Goal: Feedback & Contribution: Leave review/rating

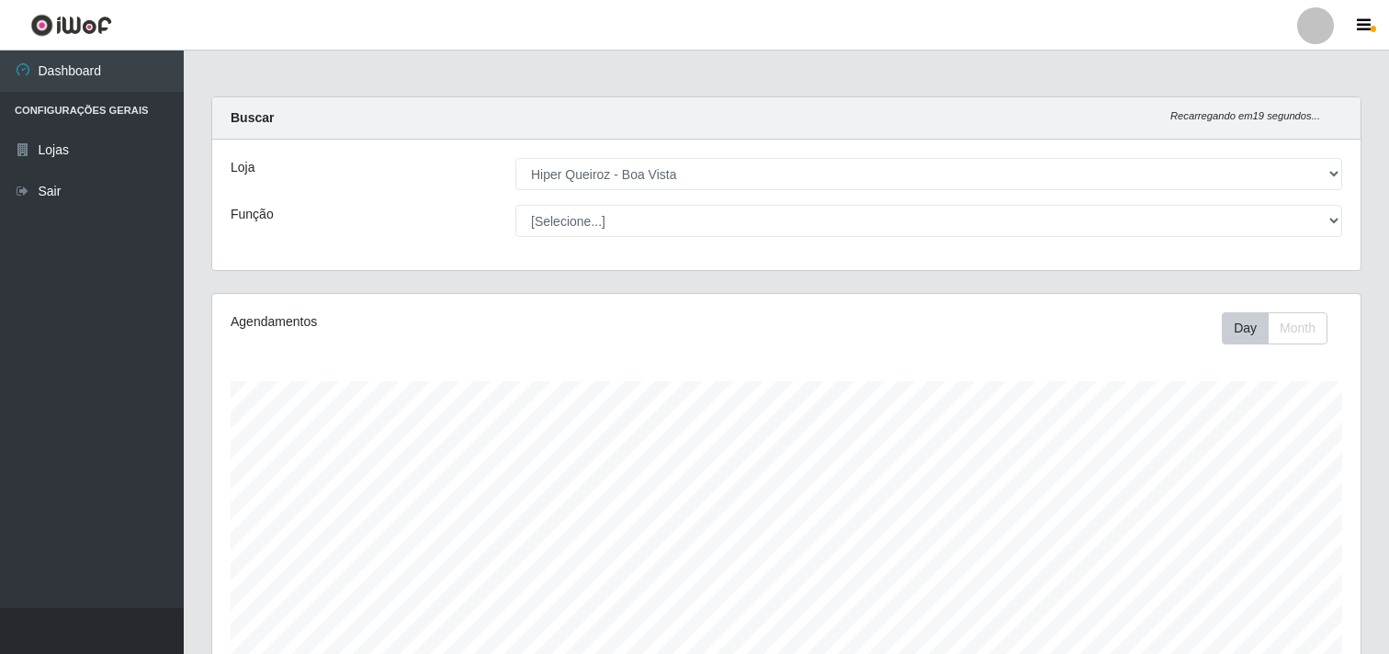
select select "514"
click at [591, 289] on div "Carregando... Buscar Recarregando em 18 segundos... Loja [Selecione...] Hiper Q…" at bounding box center [787, 194] width 1178 height 197
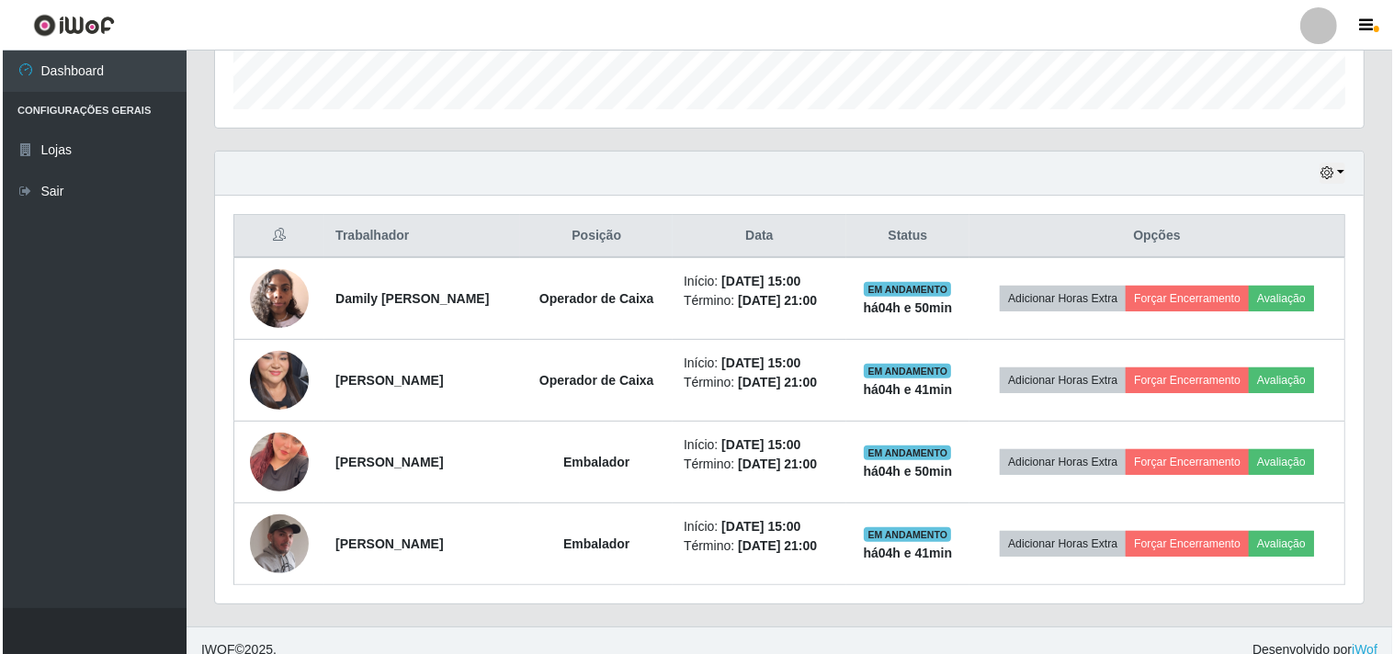
scroll to position [566, 0]
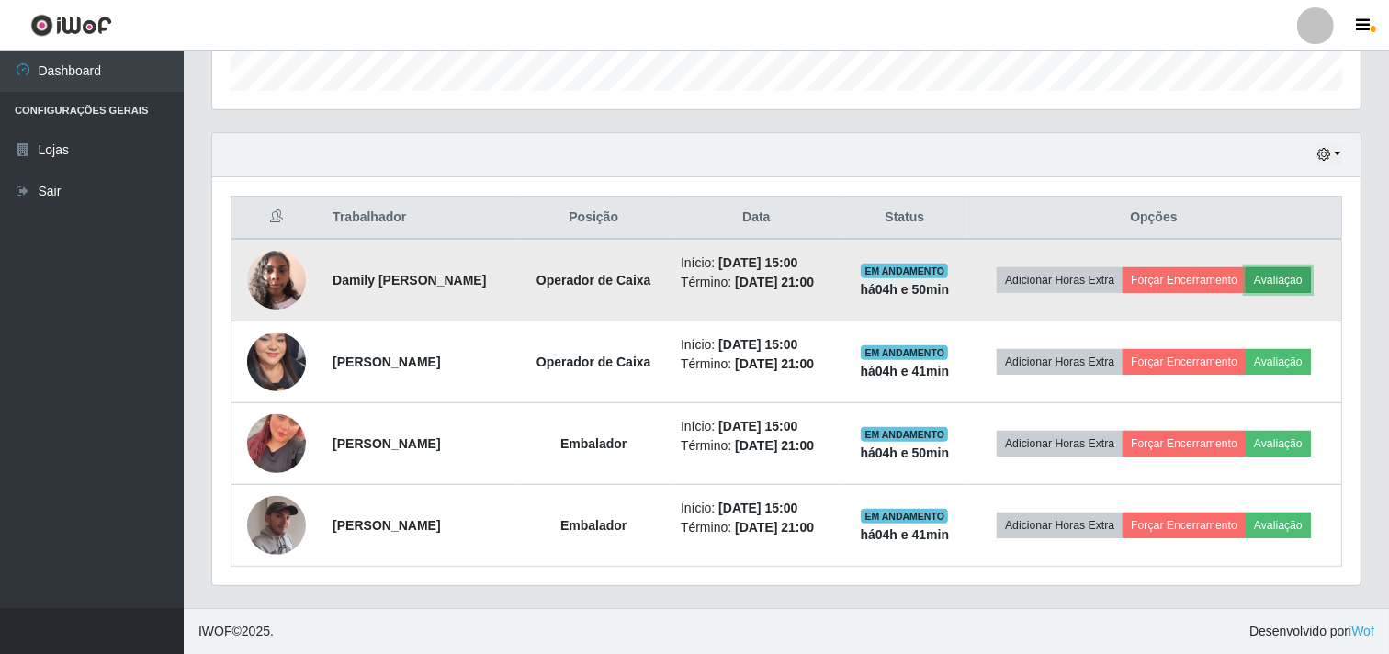
click at [1281, 271] on button "Avaliação" at bounding box center [1278, 280] width 65 height 26
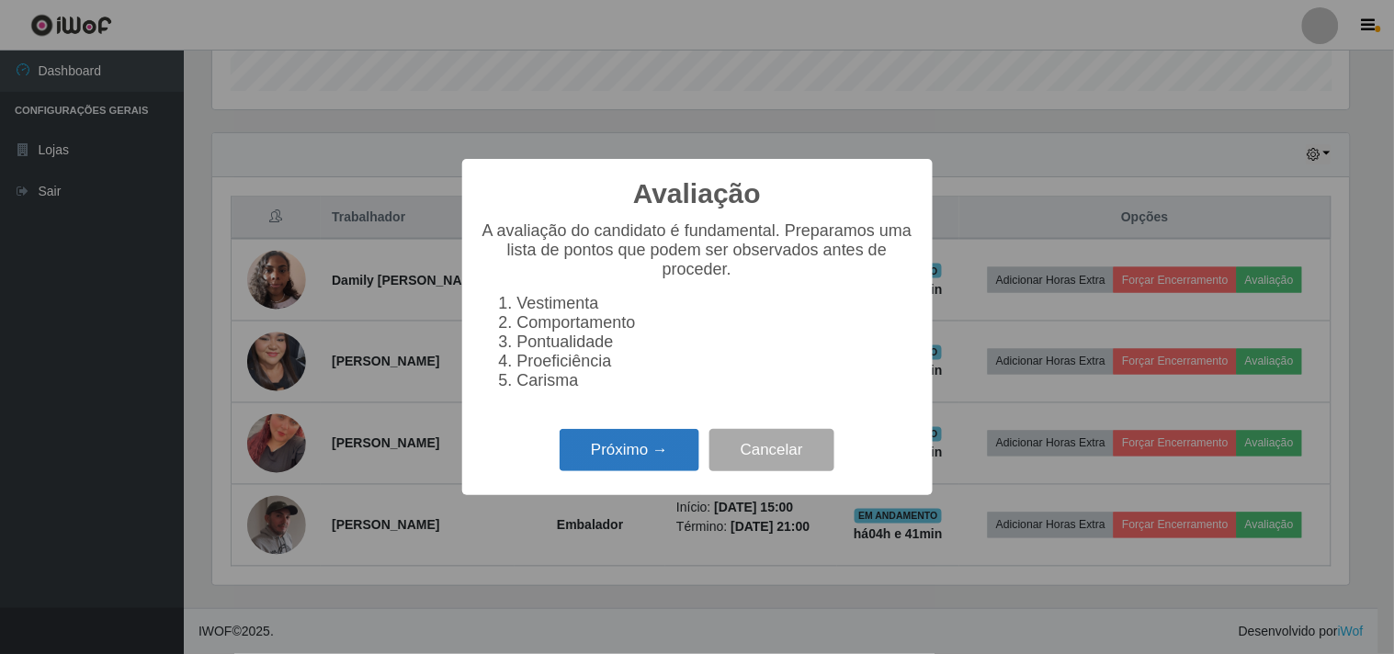
click at [600, 472] on button "Próximo →" at bounding box center [630, 450] width 140 height 43
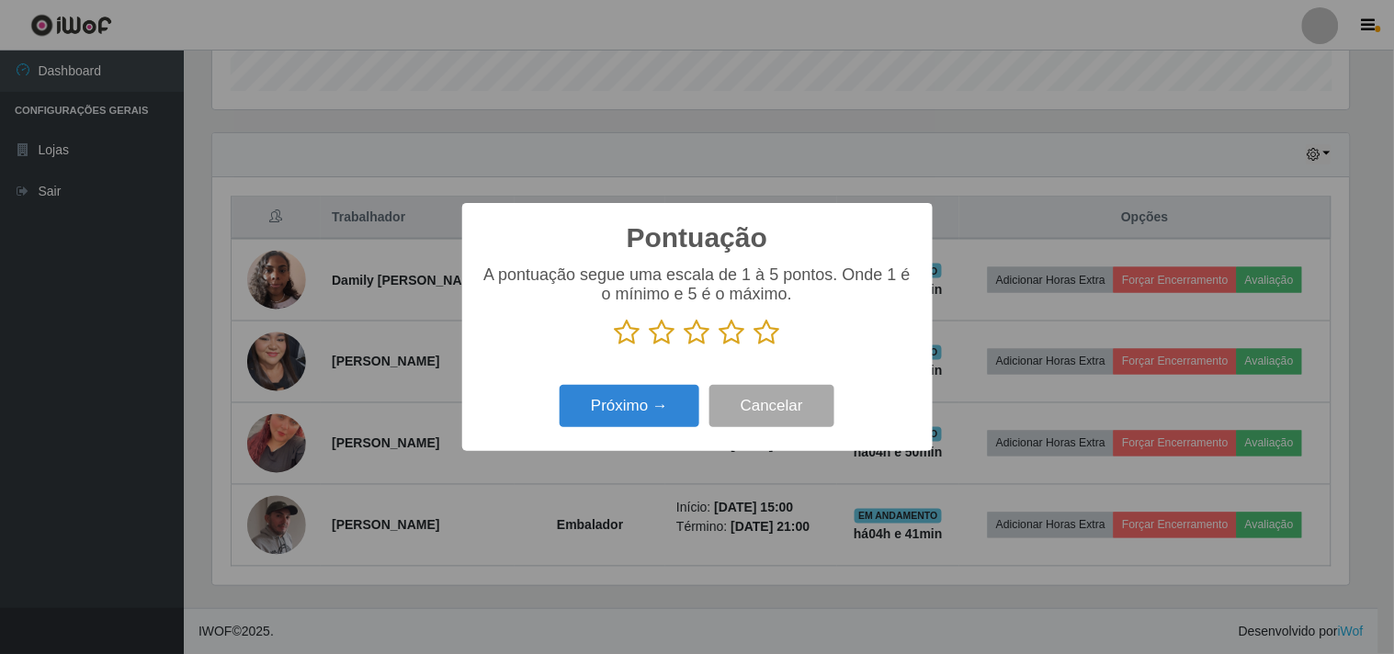
drag, startPoint x: 763, startPoint y: 335, endPoint x: 677, endPoint y: 372, distance: 93.0
click at [763, 336] on icon at bounding box center [767, 333] width 26 height 28
click at [754, 346] on input "radio" at bounding box center [754, 346] width 0 height 0
click at [645, 397] on button "Próximo →" at bounding box center [630, 406] width 140 height 43
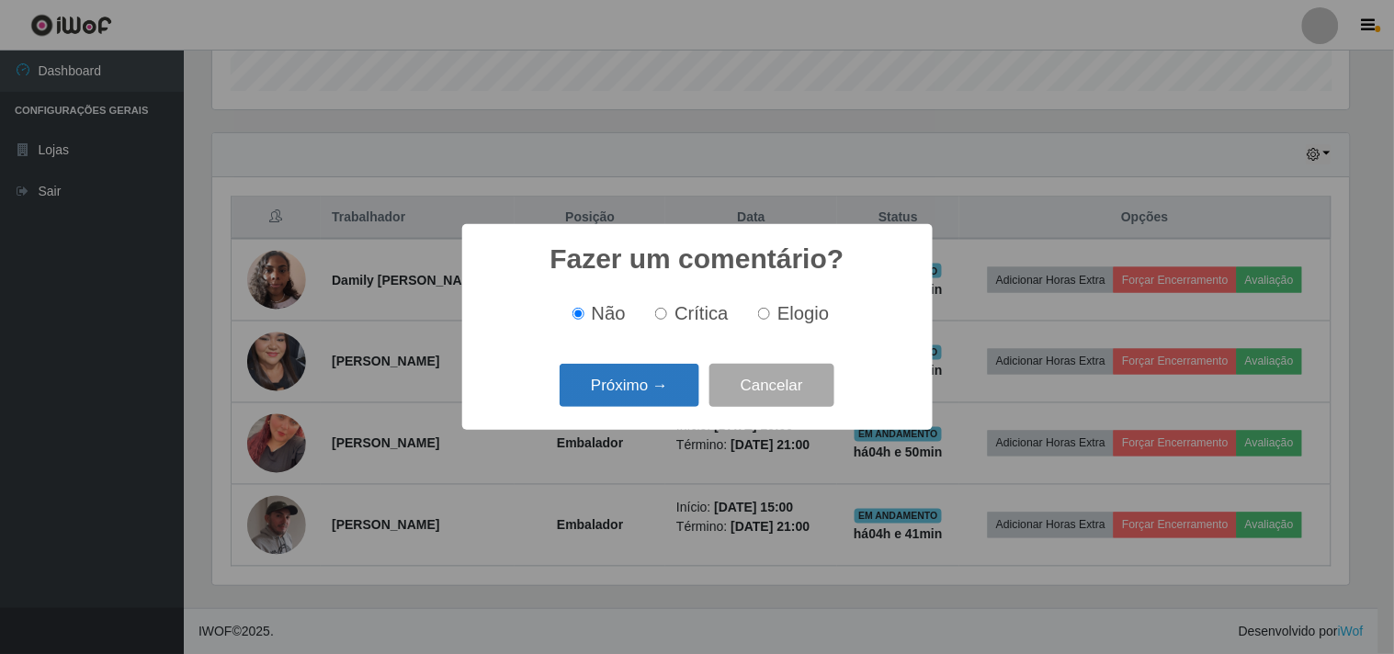
click at [644, 397] on button "Próximo →" at bounding box center [630, 385] width 140 height 43
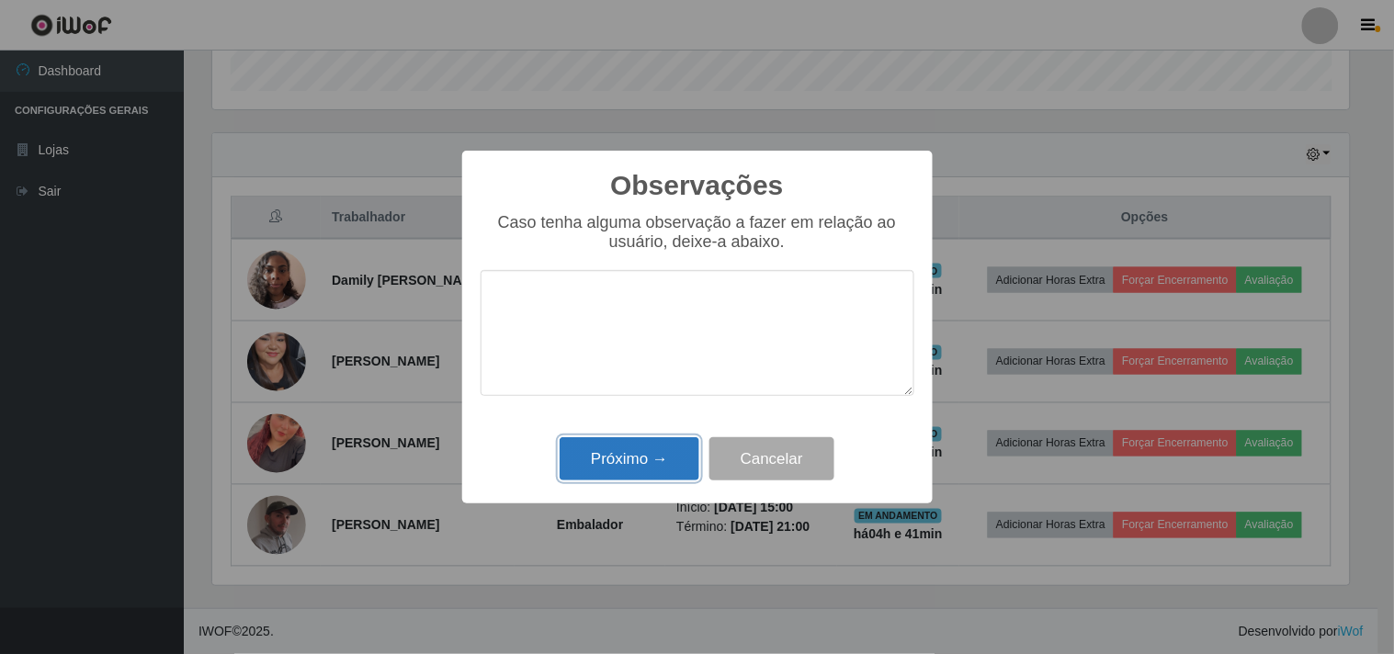
click at [630, 443] on button "Próximo →" at bounding box center [630, 458] width 140 height 43
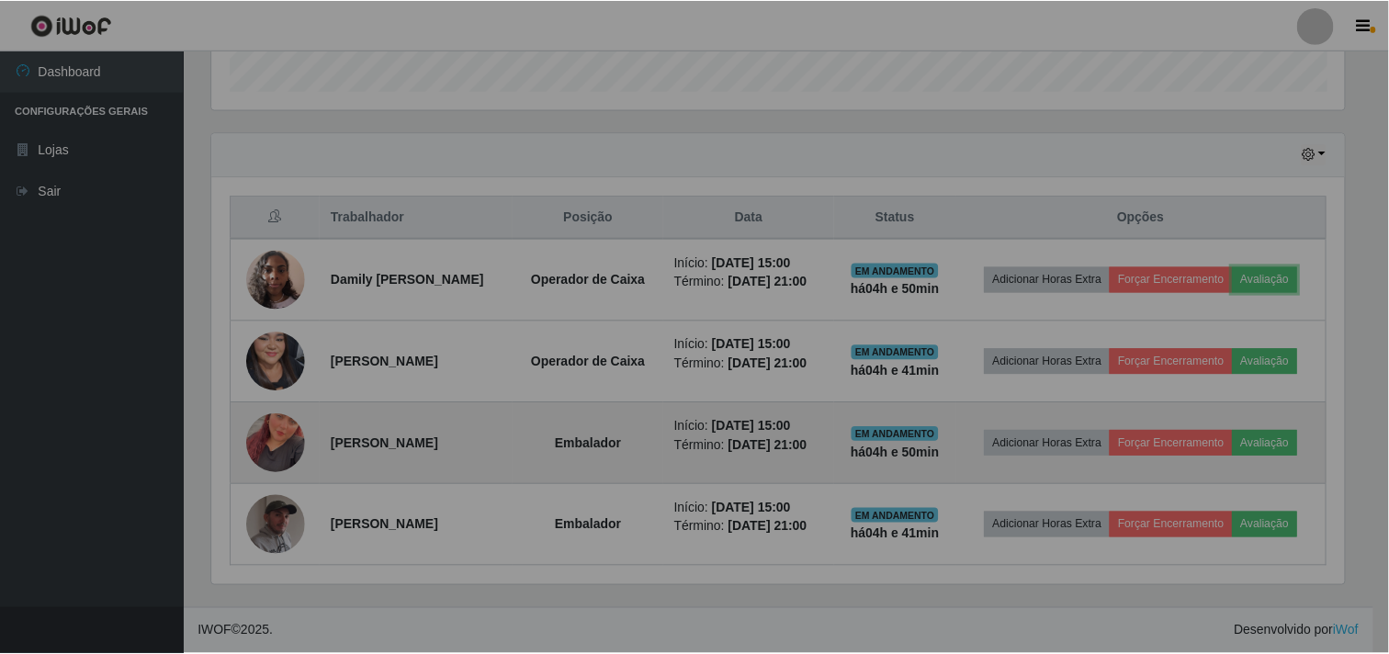
scroll to position [380, 1149]
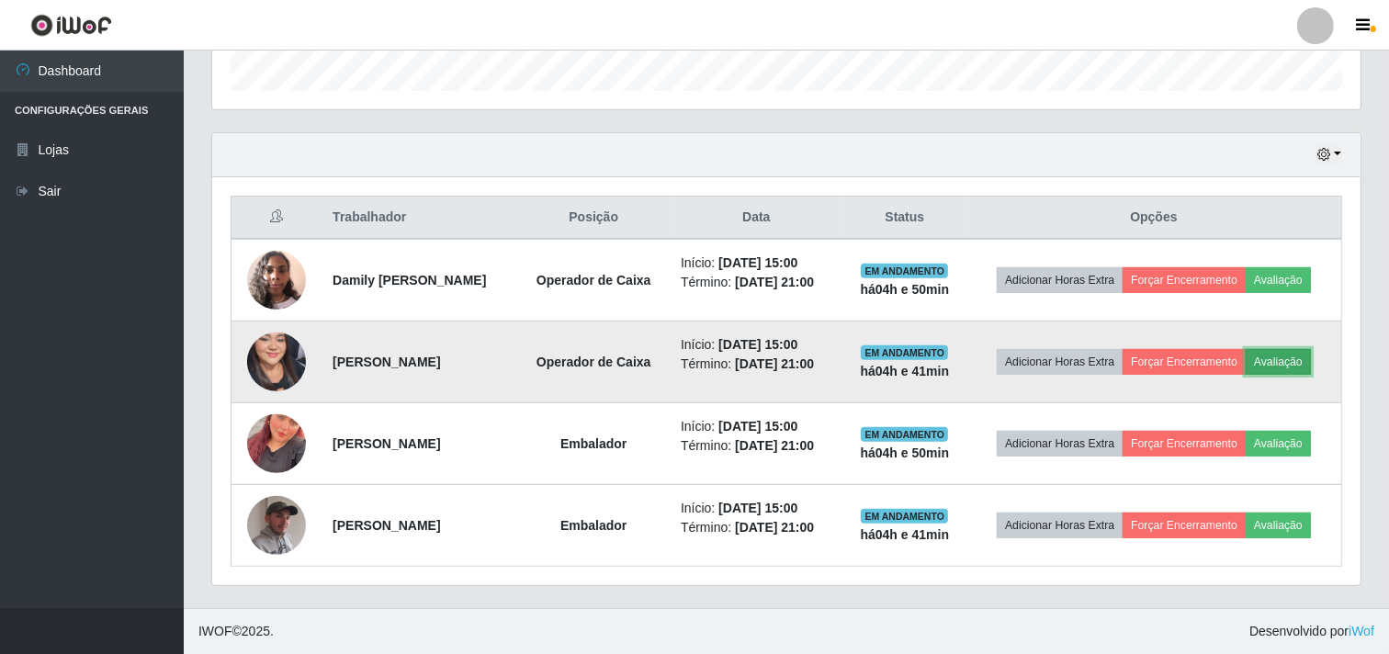
click at [1303, 369] on button "Avaliação" at bounding box center [1278, 362] width 65 height 26
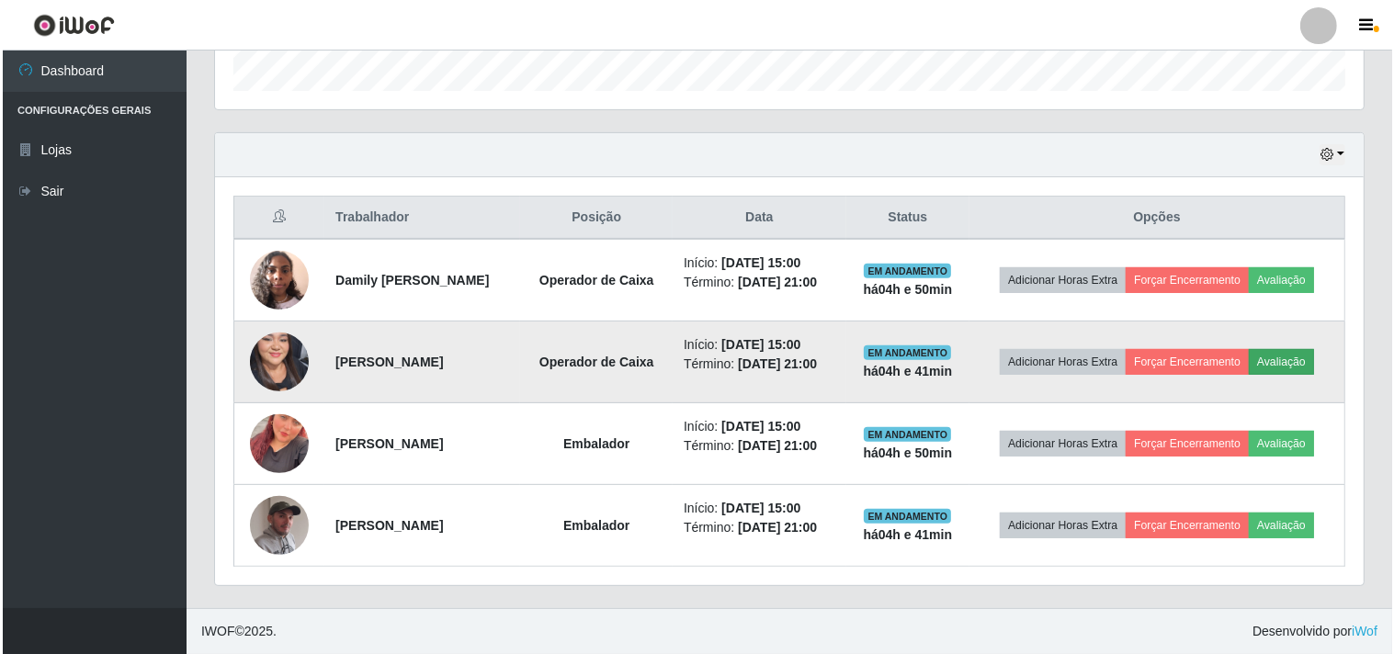
scroll to position [380, 1137]
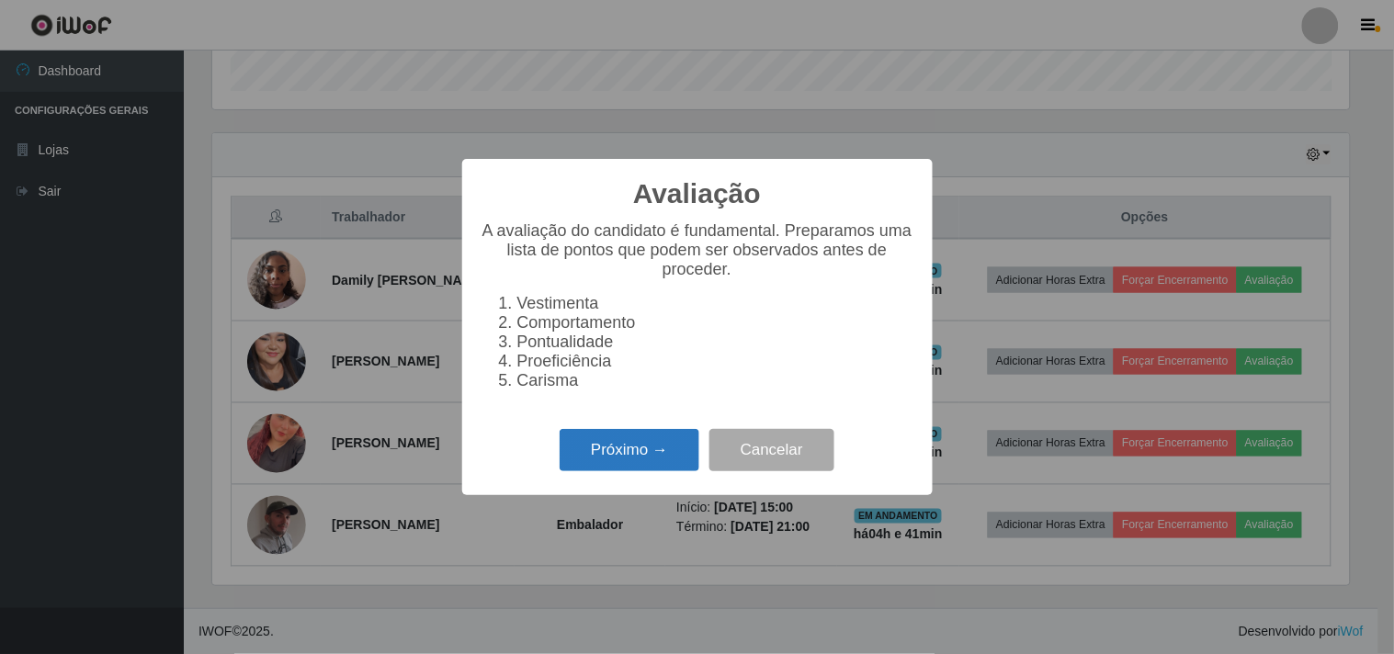
click at [639, 472] on button "Próximo →" at bounding box center [630, 450] width 140 height 43
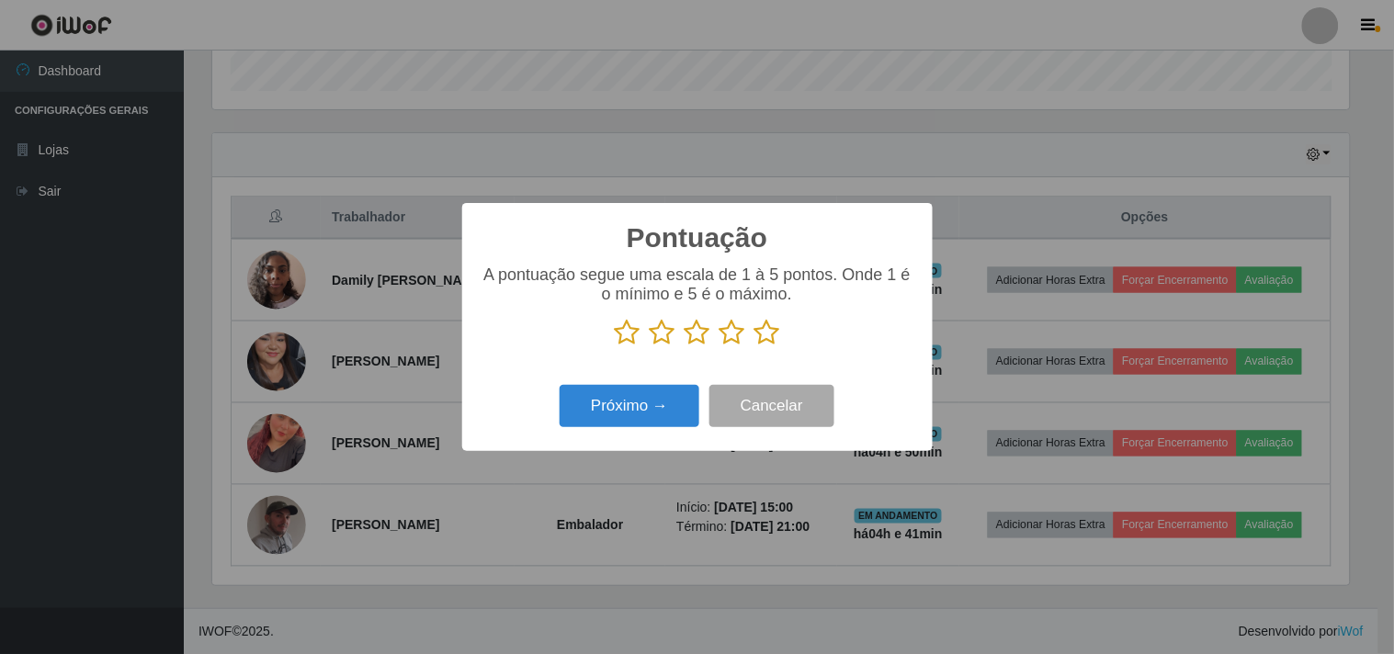
scroll to position [918454, 917698]
click at [763, 338] on icon at bounding box center [767, 333] width 26 height 28
click at [754, 346] on input "radio" at bounding box center [754, 346] width 0 height 0
click at [684, 393] on button "Próximo →" at bounding box center [630, 406] width 140 height 43
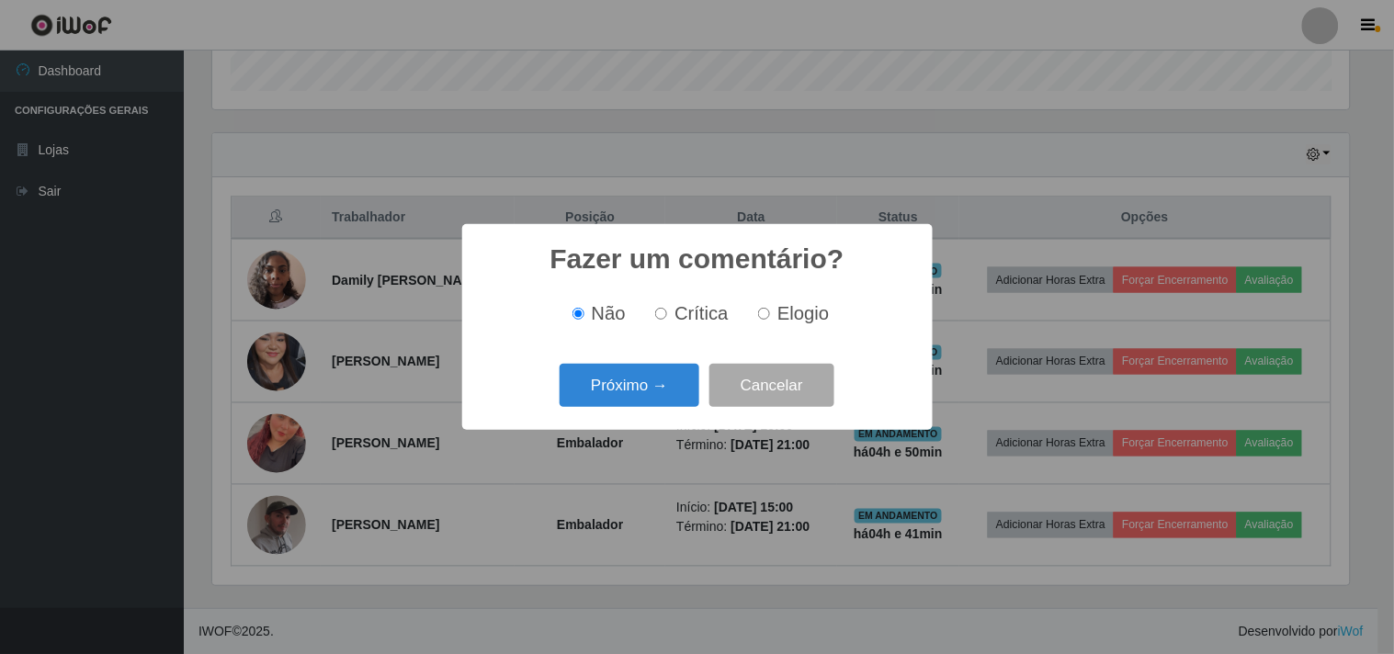
click at [684, 393] on button "Próximo →" at bounding box center [630, 385] width 140 height 43
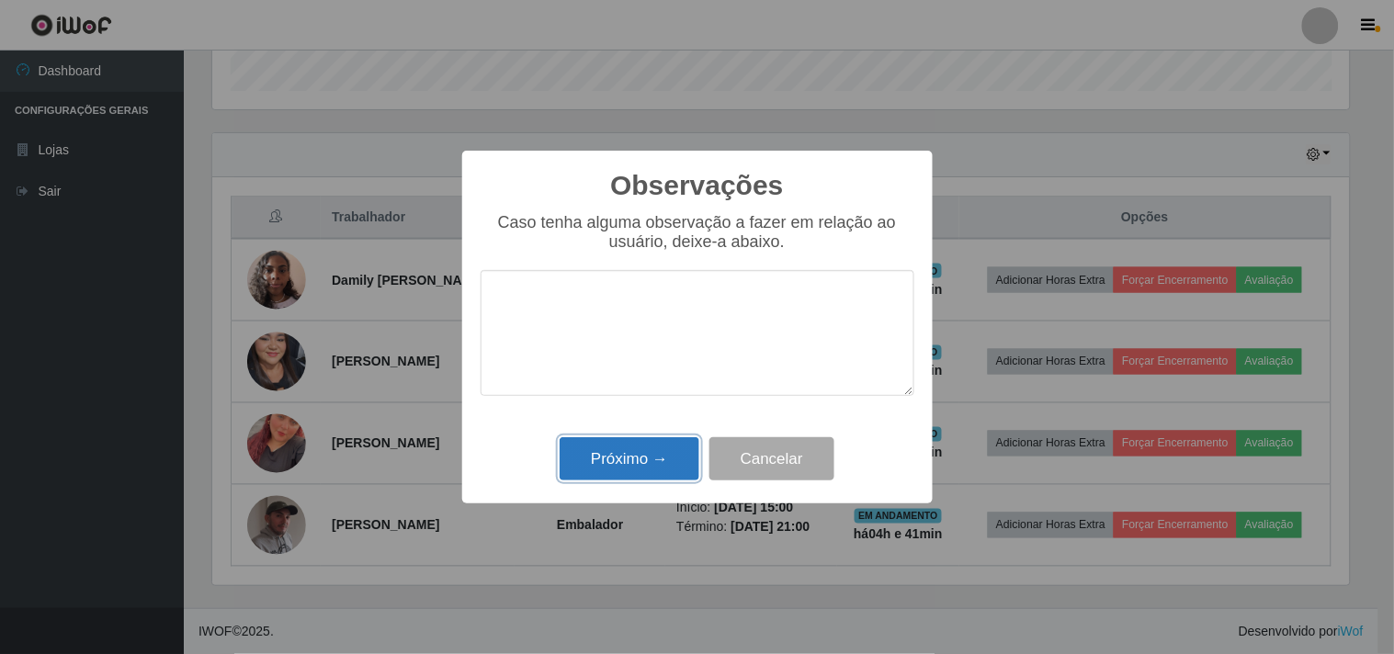
click at [658, 442] on button "Próximo →" at bounding box center [630, 458] width 140 height 43
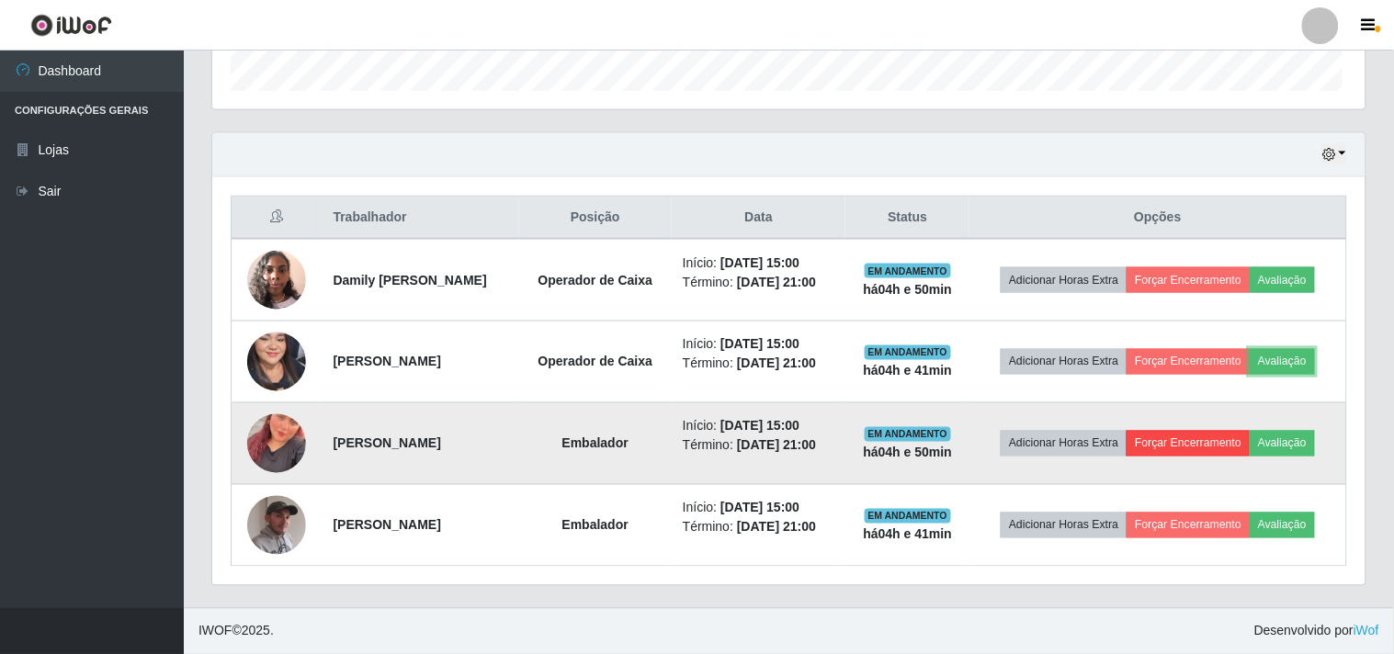
scroll to position [380, 1149]
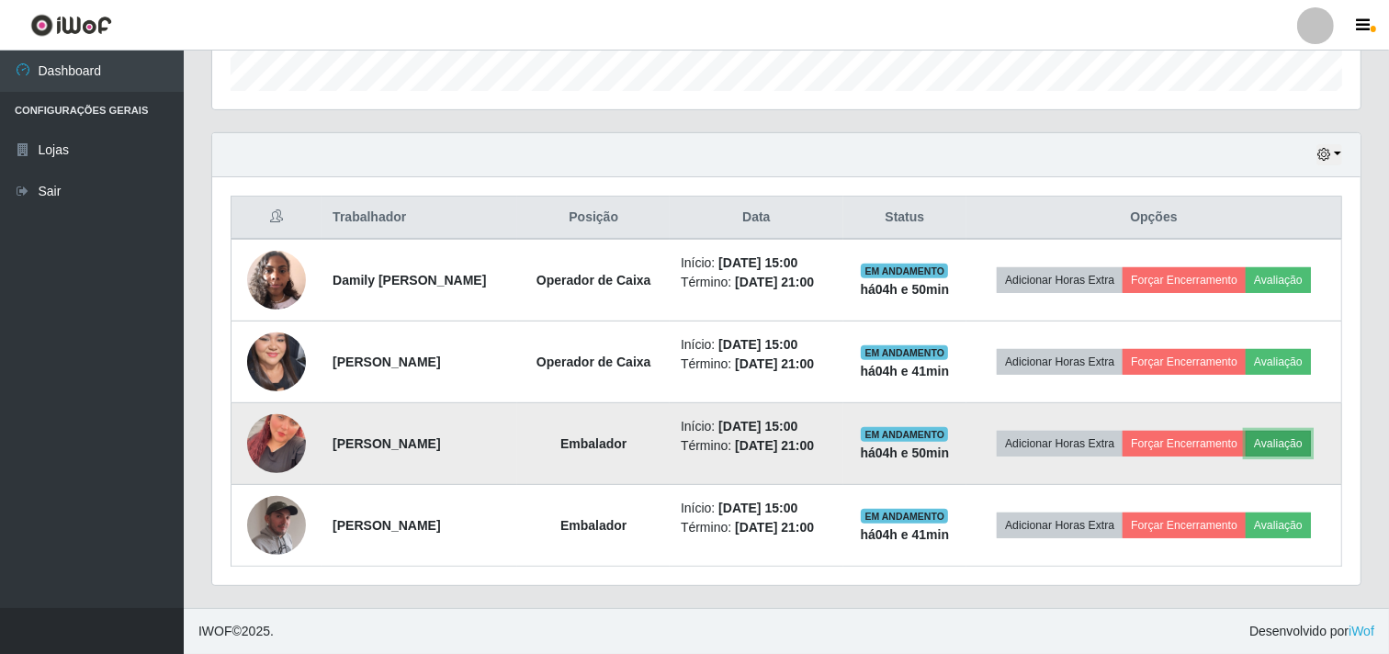
click at [1291, 439] on button "Avaliação" at bounding box center [1278, 444] width 65 height 26
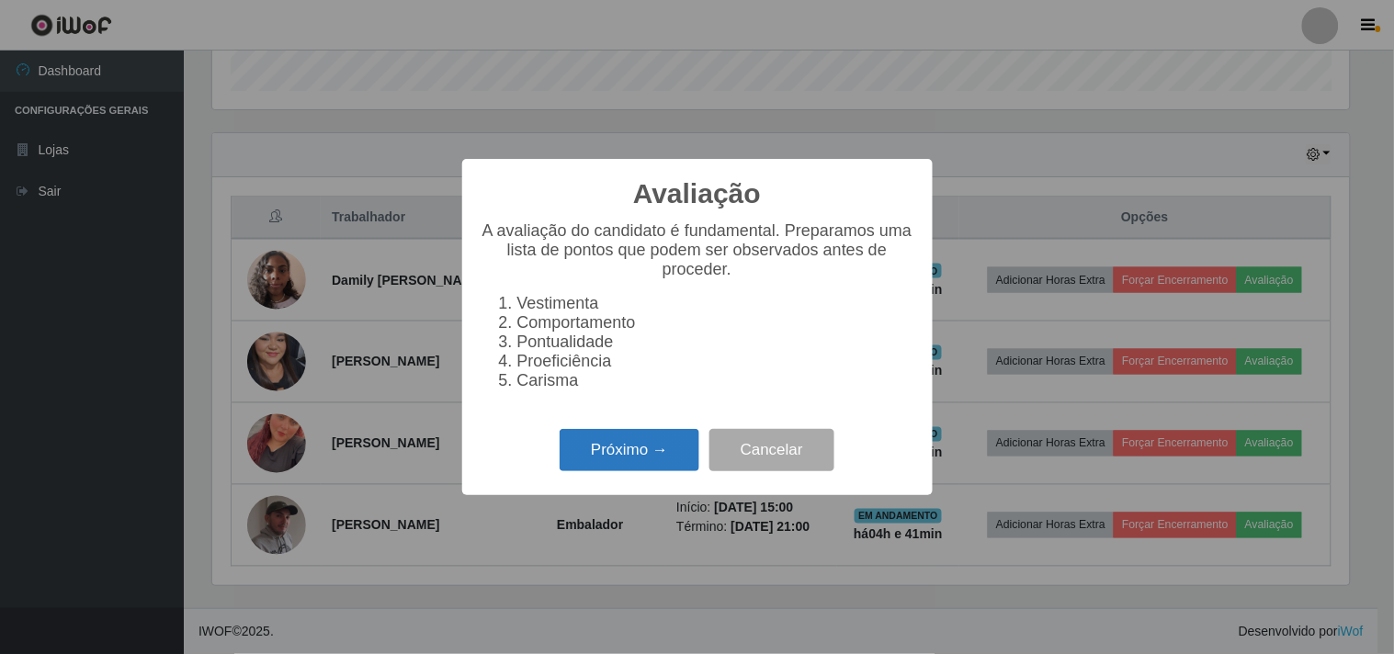
click at [611, 452] on button "Próximo →" at bounding box center [630, 450] width 140 height 43
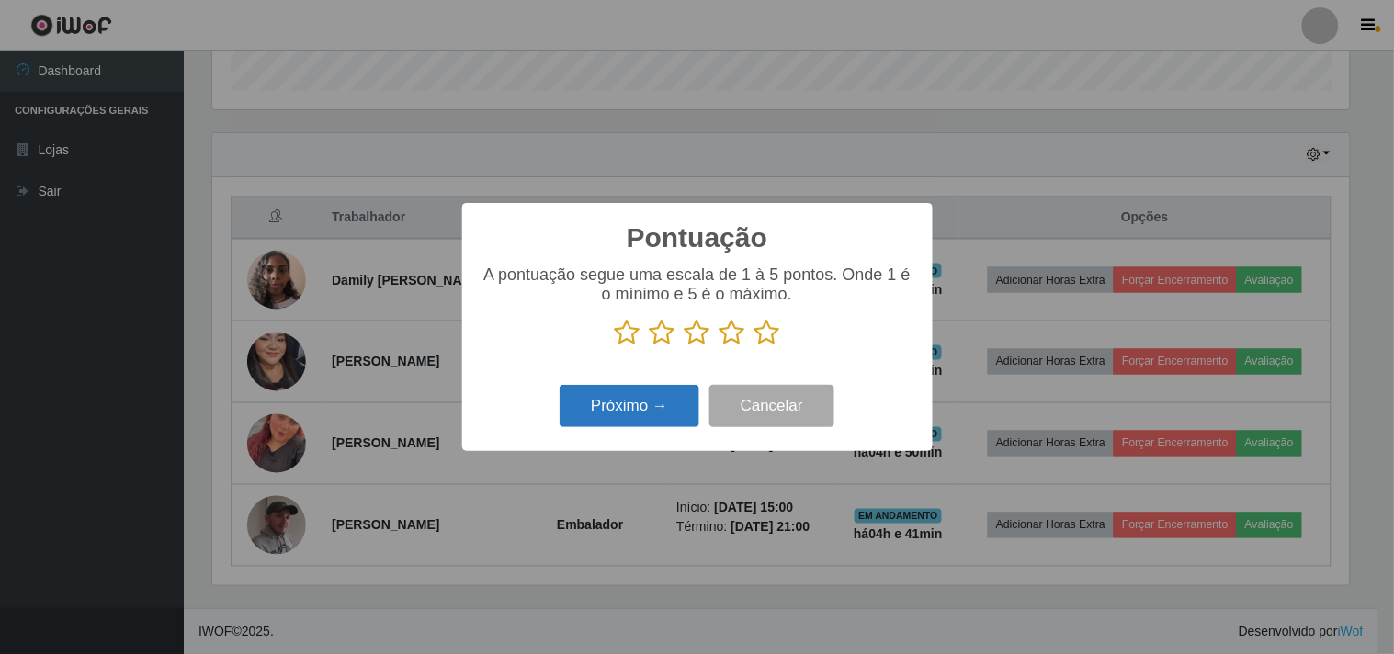
scroll to position [918454, 917698]
drag, startPoint x: 777, startPoint y: 327, endPoint x: 766, endPoint y: 337, distance: 15.0
click at [776, 327] on icon at bounding box center [767, 333] width 26 height 28
click at [754, 346] on input "radio" at bounding box center [754, 346] width 0 height 0
click at [648, 406] on button "Próximo →" at bounding box center [630, 406] width 140 height 43
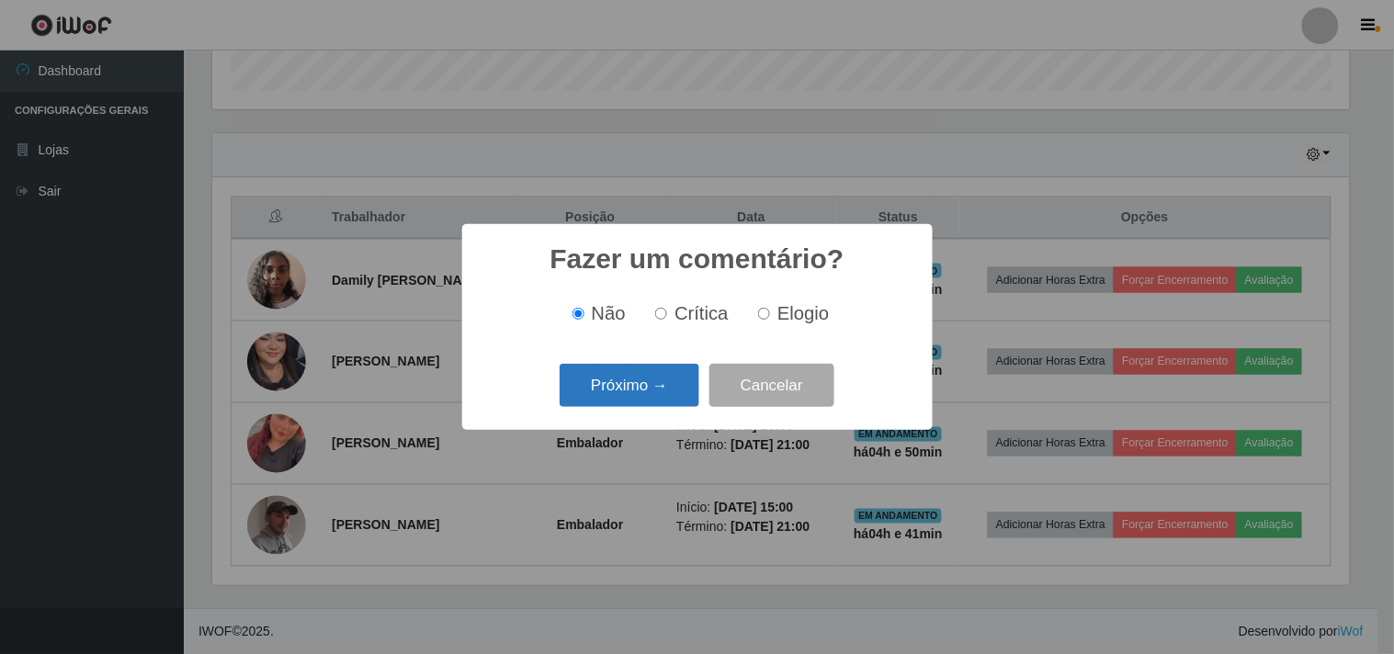
click at [649, 404] on button "Próximo →" at bounding box center [630, 385] width 140 height 43
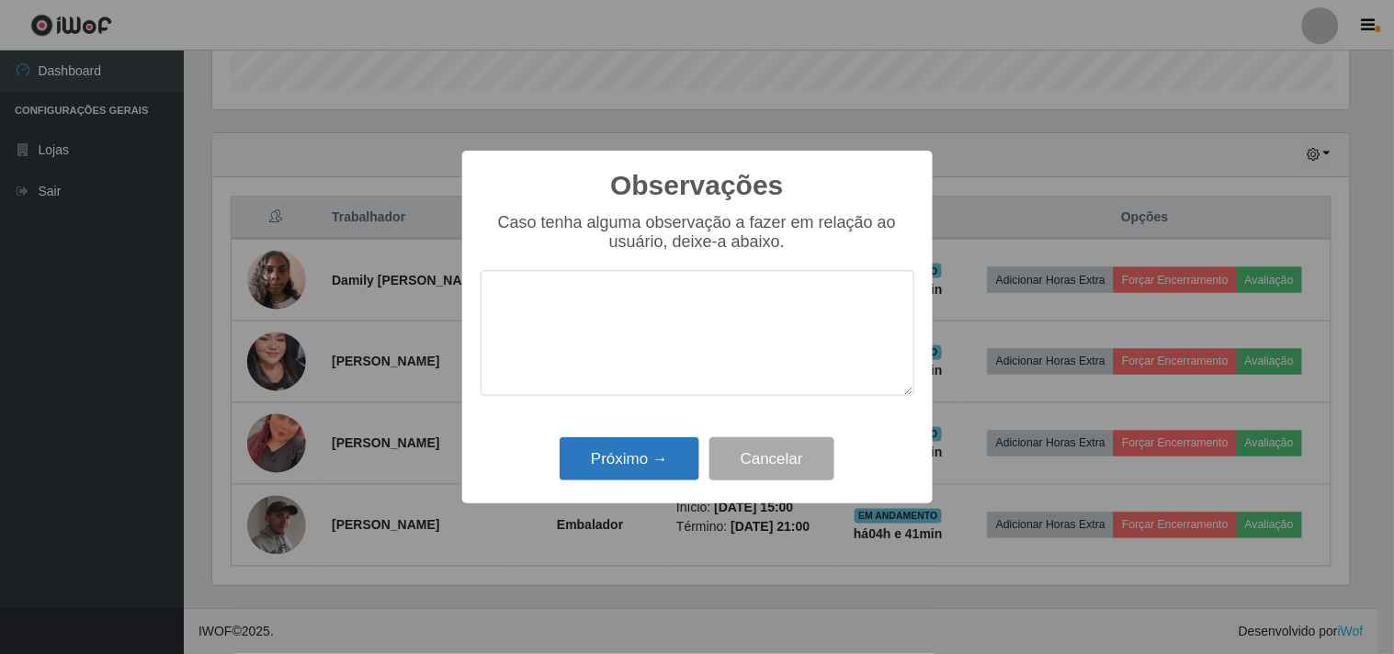
drag, startPoint x: 638, startPoint y: 430, endPoint x: 638, endPoint y: 455, distance: 24.8
click at [638, 438] on div "Observações × Caso tenha alguma observação a fazer em relação ao usuário, deixe…" at bounding box center [697, 328] width 470 height 354
click at [638, 456] on button "Próximo →" at bounding box center [630, 458] width 140 height 43
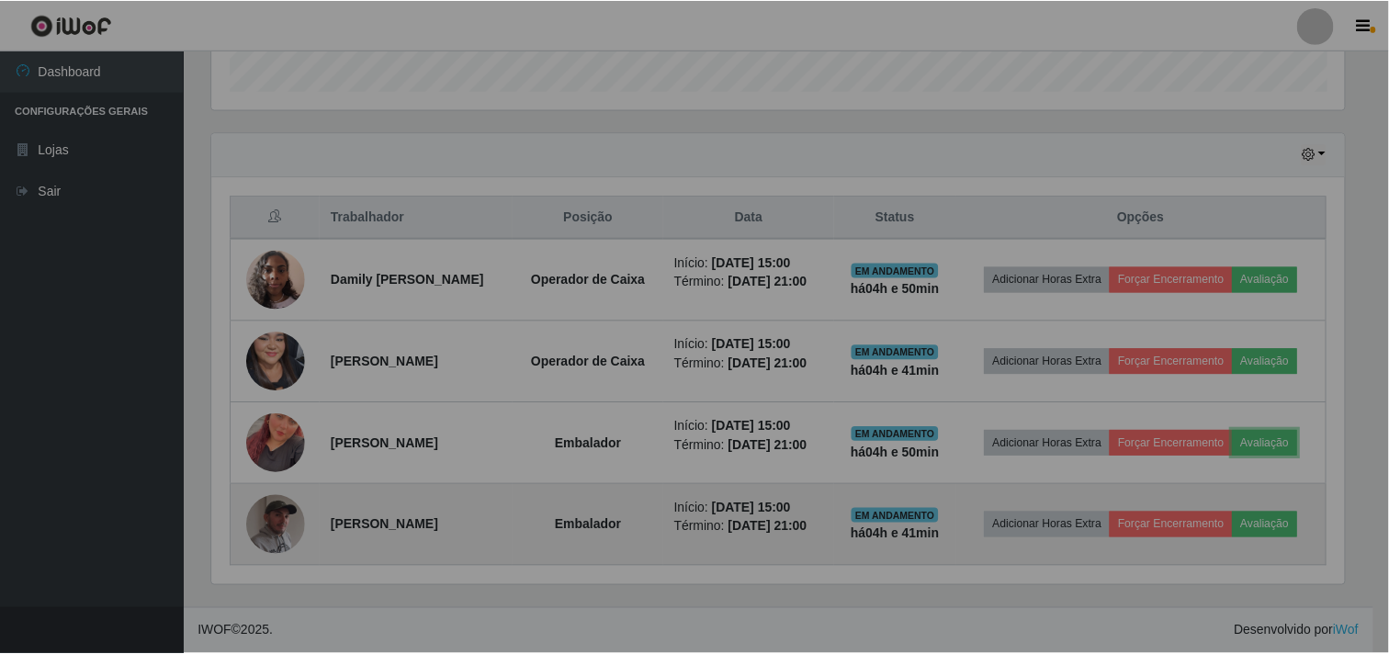
scroll to position [380, 1149]
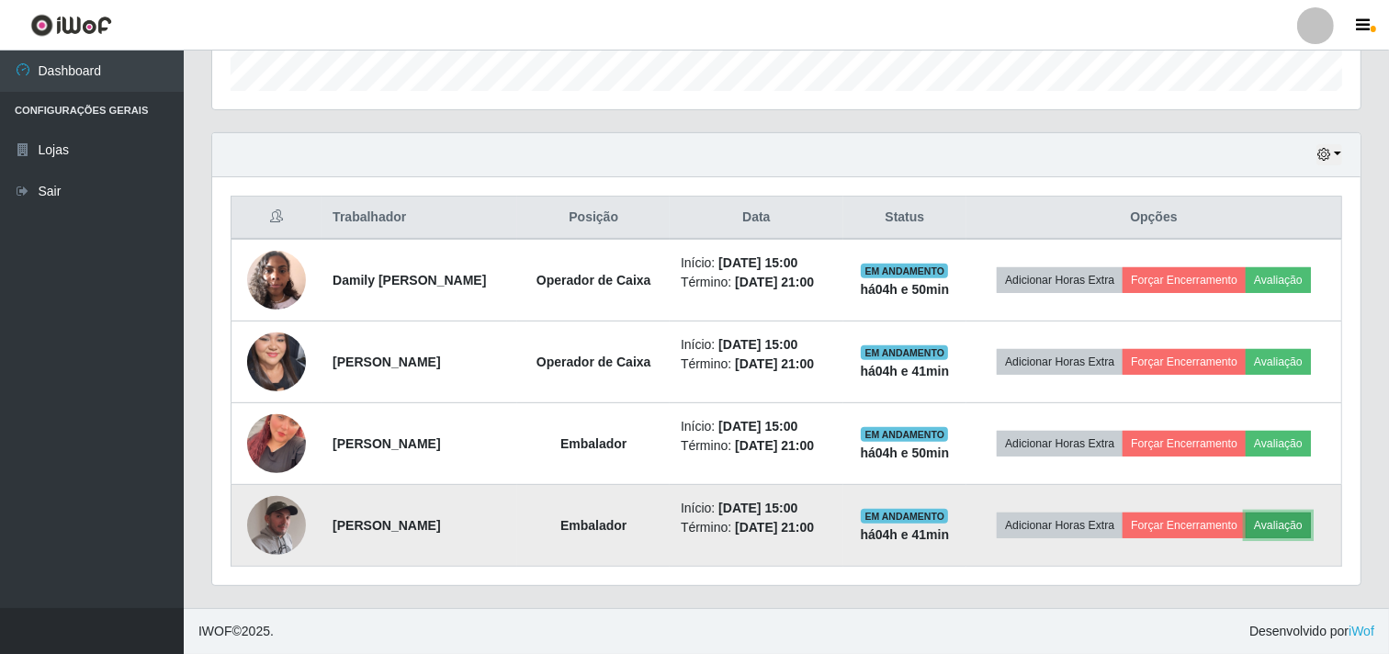
click at [1282, 524] on button "Avaliação" at bounding box center [1278, 526] width 65 height 26
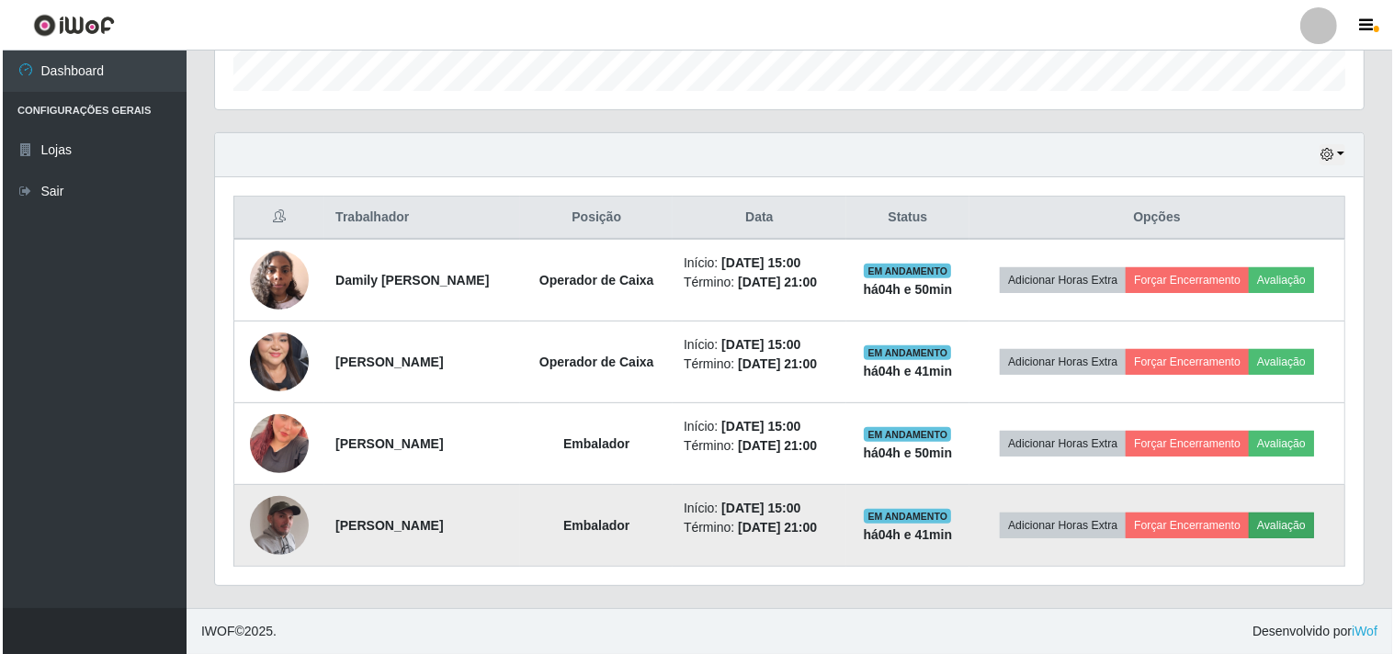
scroll to position [380, 1137]
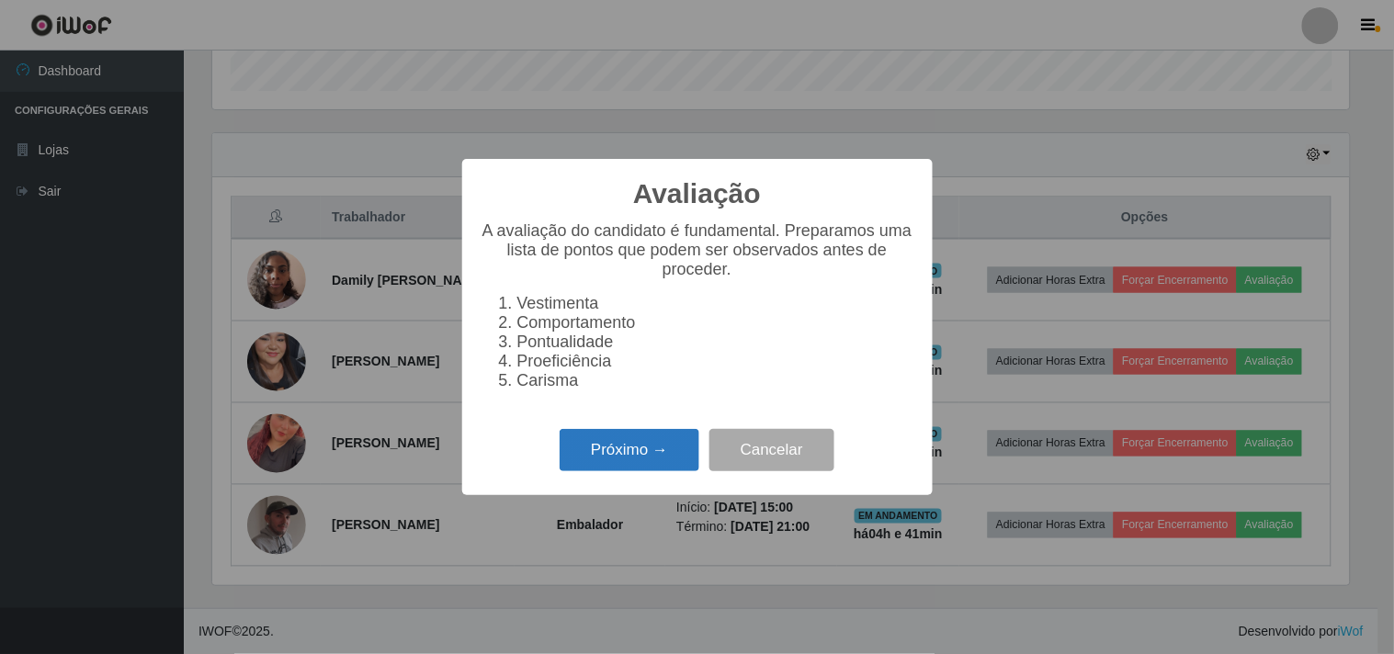
click at [594, 459] on button "Próximo →" at bounding box center [630, 450] width 140 height 43
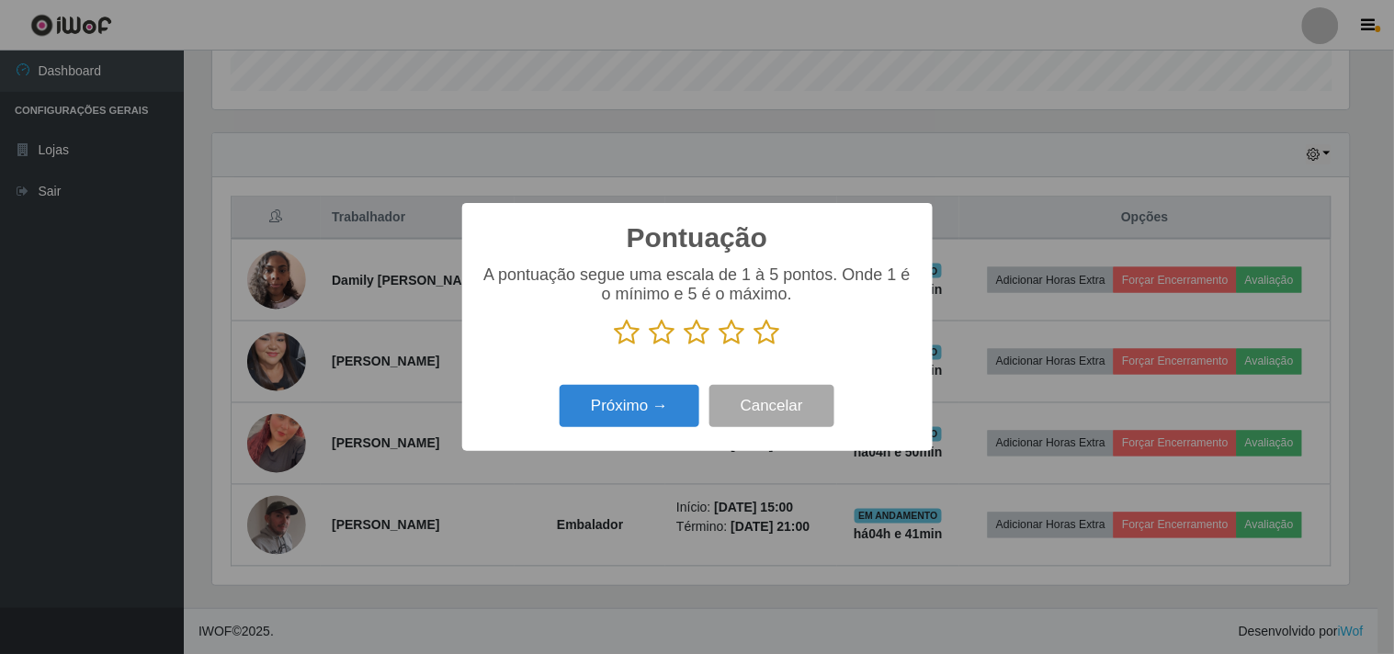
click at [696, 336] on icon at bounding box center [698, 333] width 26 height 28
click at [685, 346] on input "radio" at bounding box center [685, 346] width 0 height 0
click at [652, 416] on button "Próximo →" at bounding box center [630, 406] width 140 height 43
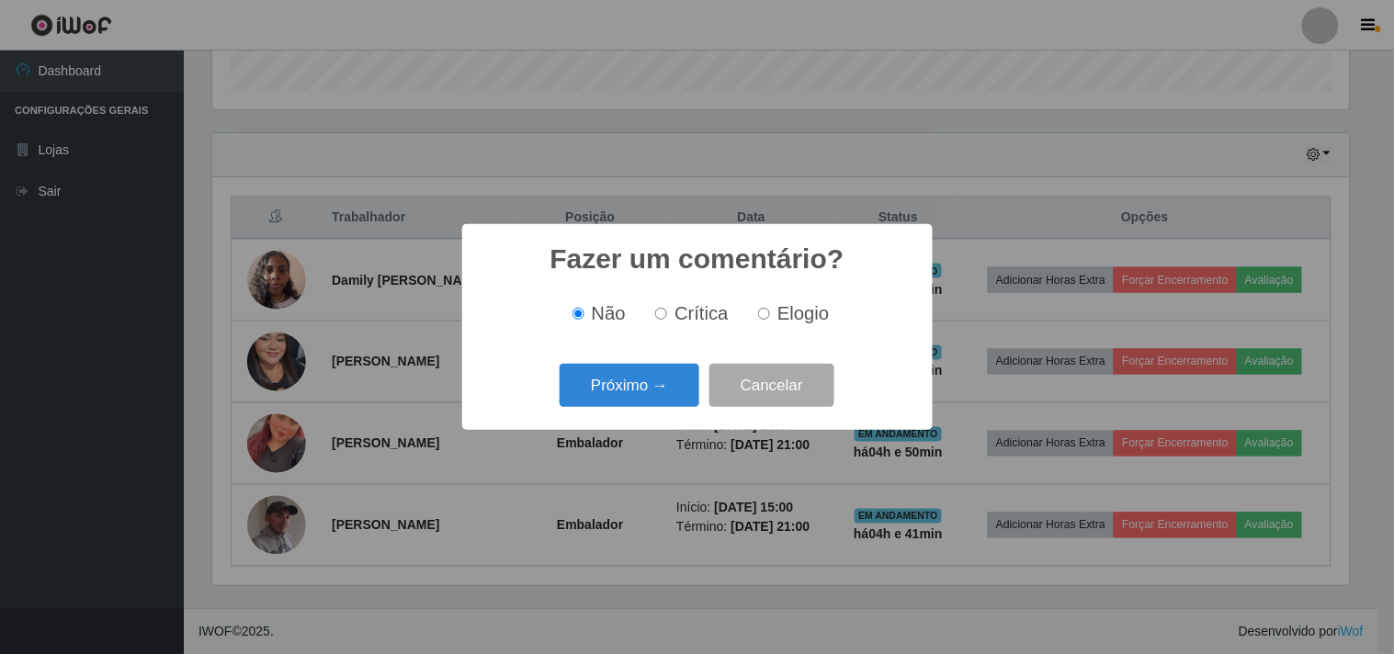
click at [654, 310] on label "Crítica" at bounding box center [688, 313] width 81 height 21
click at [655, 310] on input "Crítica" at bounding box center [661, 314] width 12 height 12
radio input "true"
click at [655, 409] on div "Próximo → Cancelar" at bounding box center [698, 385] width 434 height 52
click at [653, 402] on button "Próximo →" at bounding box center [630, 385] width 140 height 43
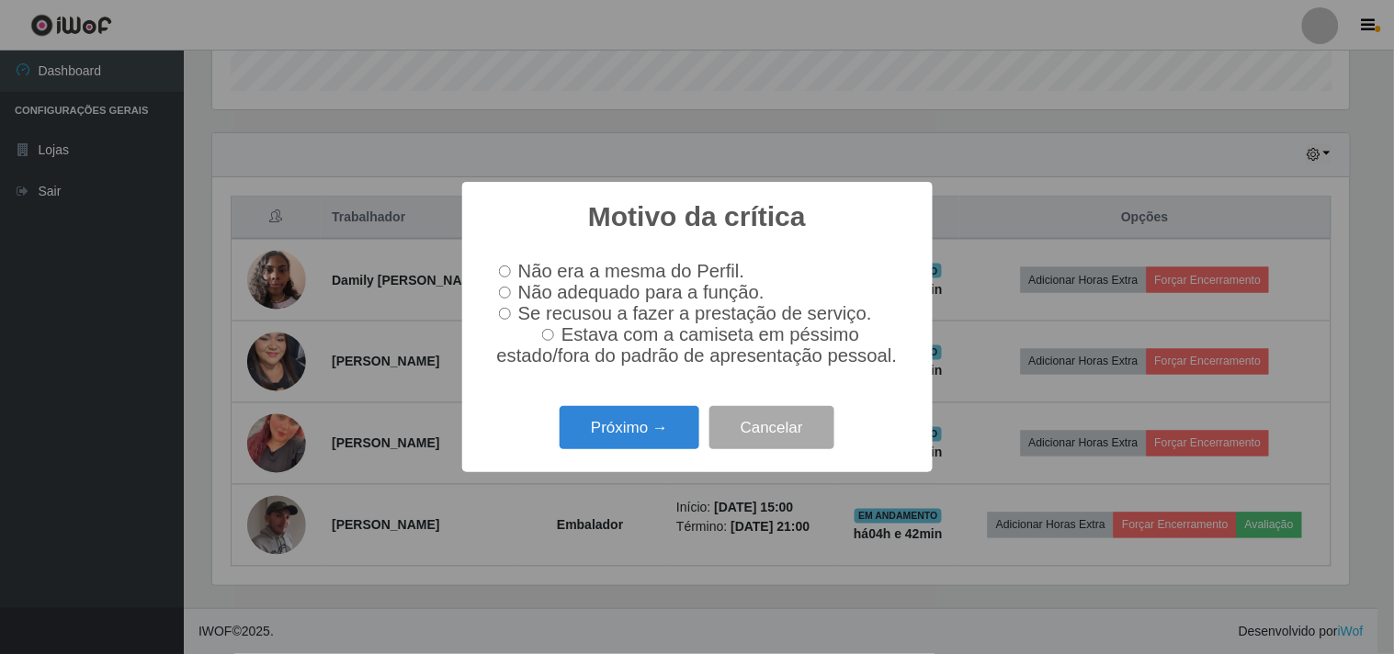
click at [511, 283] on label "Não adequado para a função." at bounding box center [628, 292] width 273 height 21
click at [511, 287] on input "Não adequado para a função." at bounding box center [505, 293] width 12 height 12
radio input "true"
click at [607, 426] on button "Próximo →" at bounding box center [630, 427] width 140 height 43
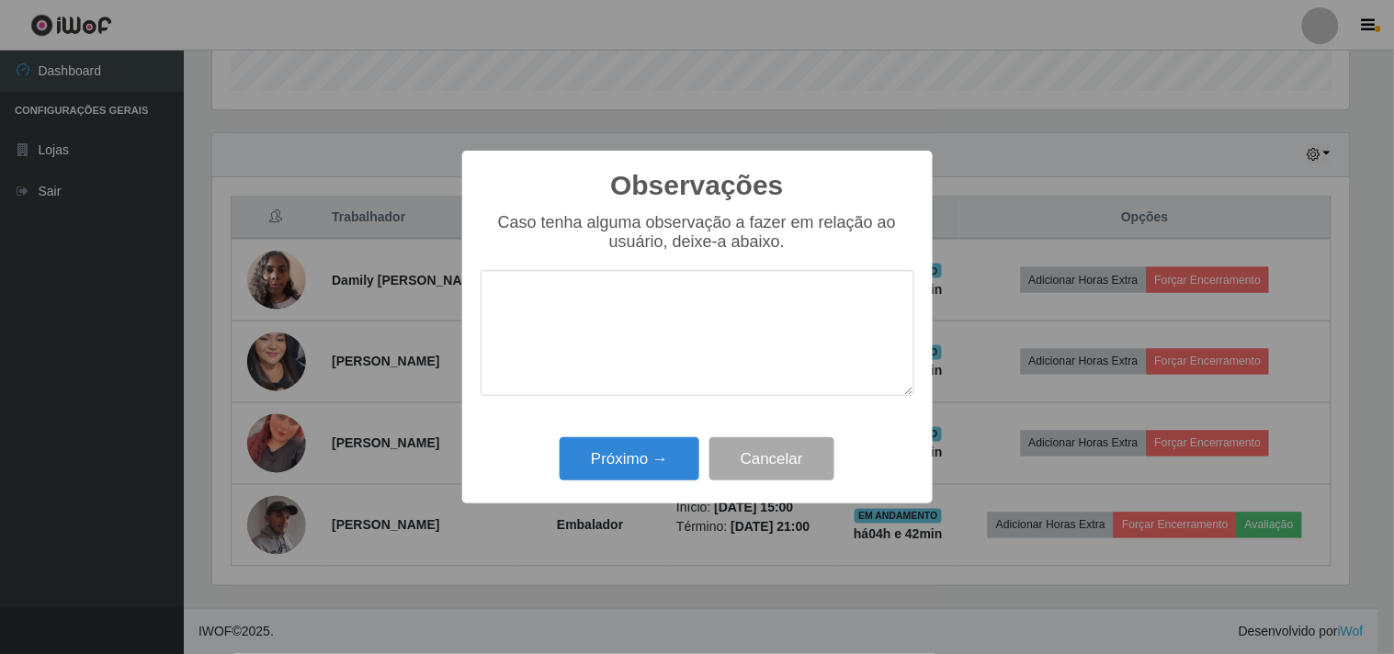
click at [603, 314] on textarea at bounding box center [698, 333] width 434 height 126
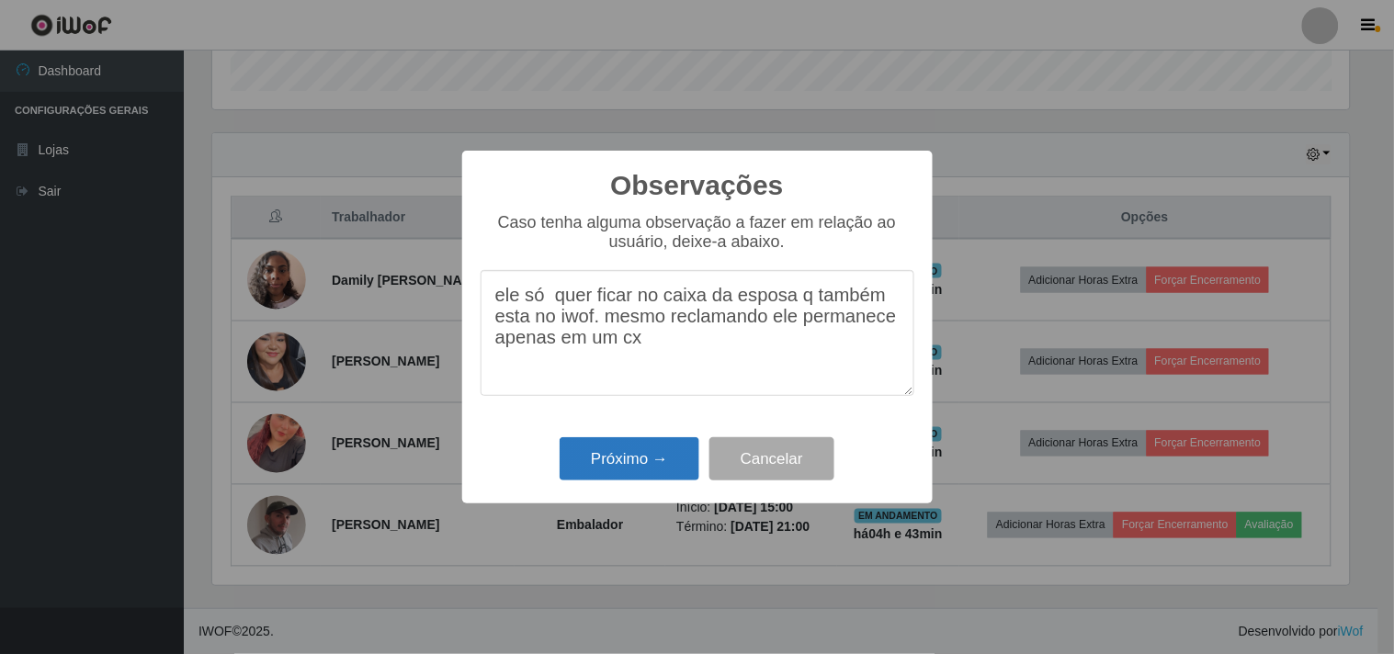
type textarea "ele só quer ficar no caixa da esposa q também esta no iwof. mesmo reclamando el…"
click at [655, 461] on button "Próximo →" at bounding box center [630, 458] width 140 height 43
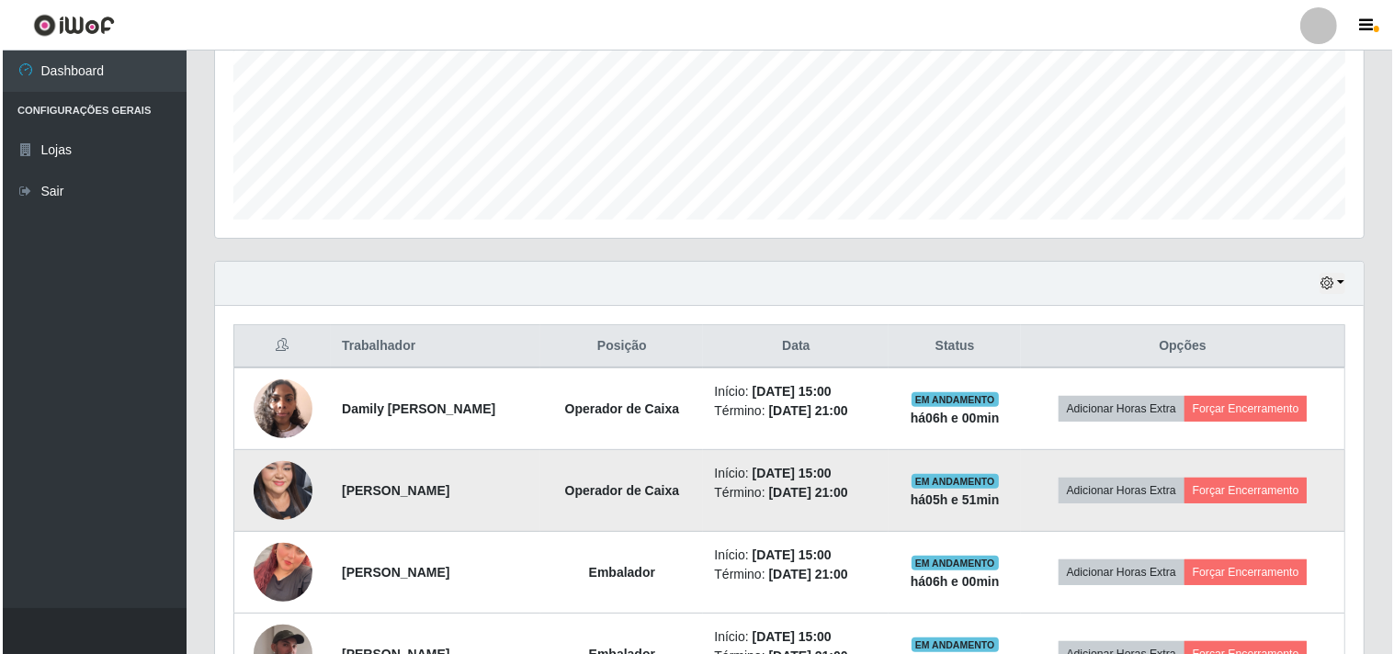
scroll to position [566, 0]
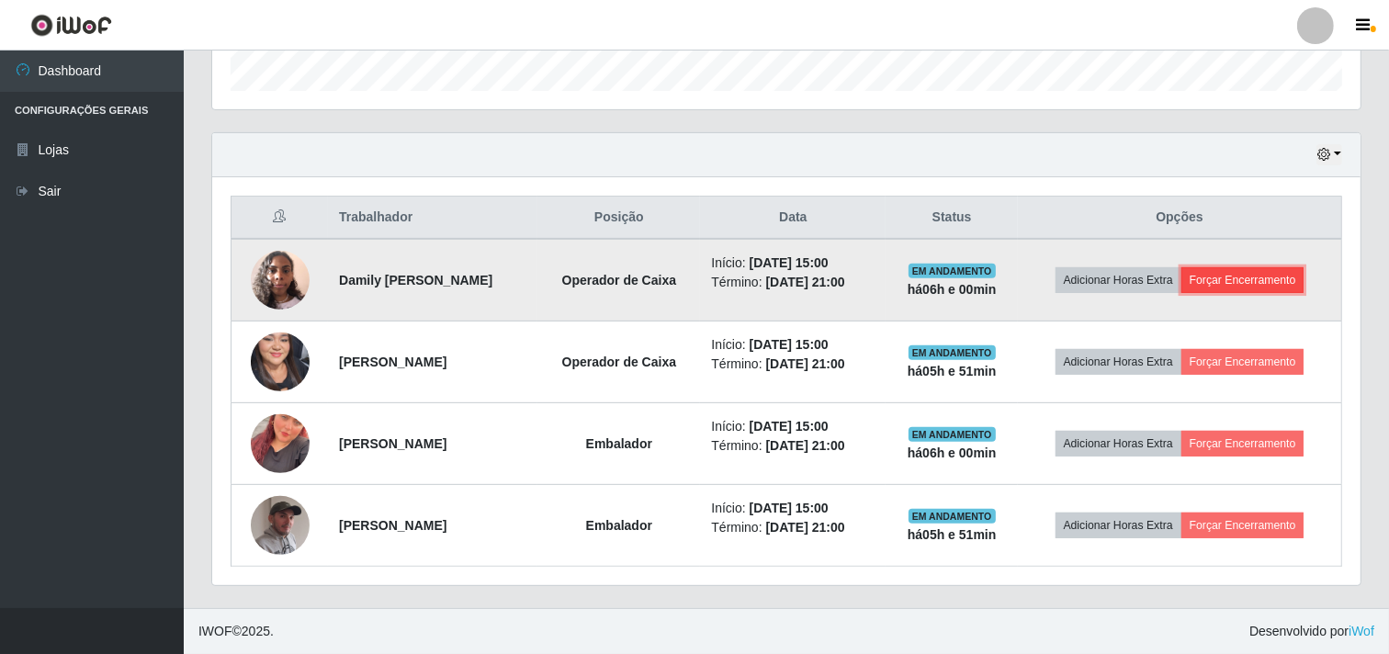
click at [1246, 282] on button "Forçar Encerramento" at bounding box center [1243, 280] width 123 height 26
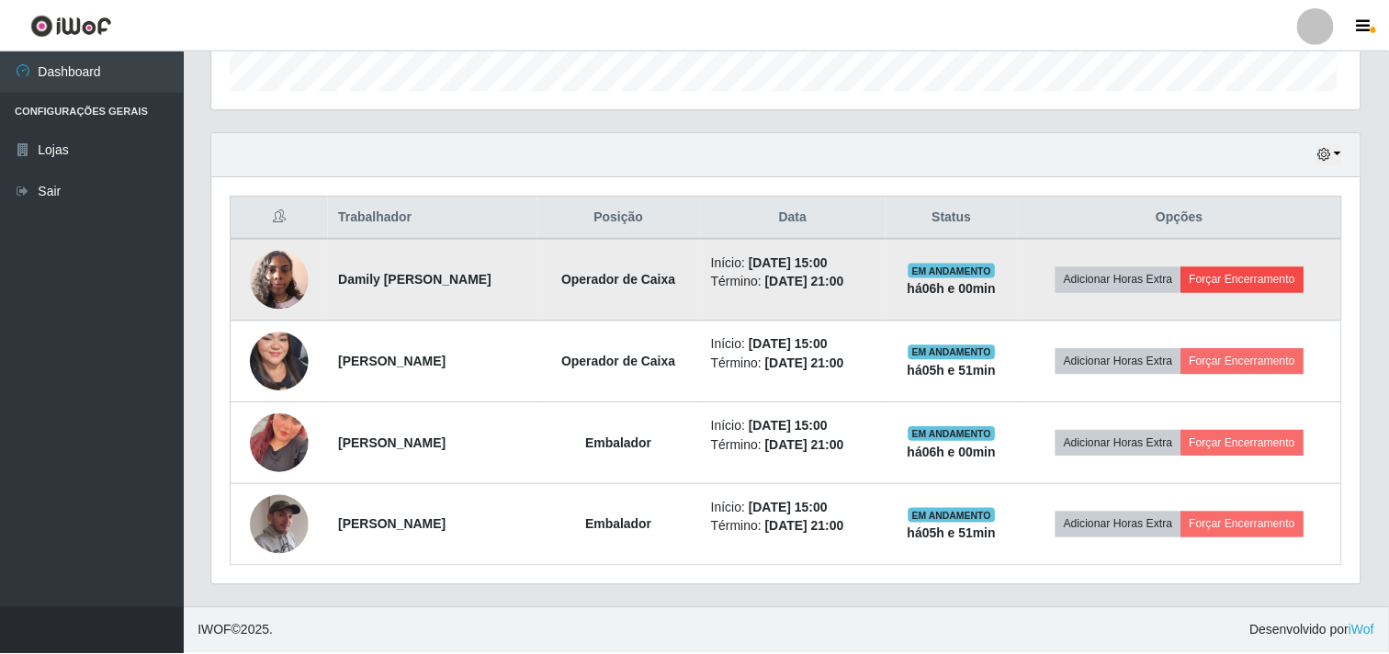
scroll to position [380, 1137]
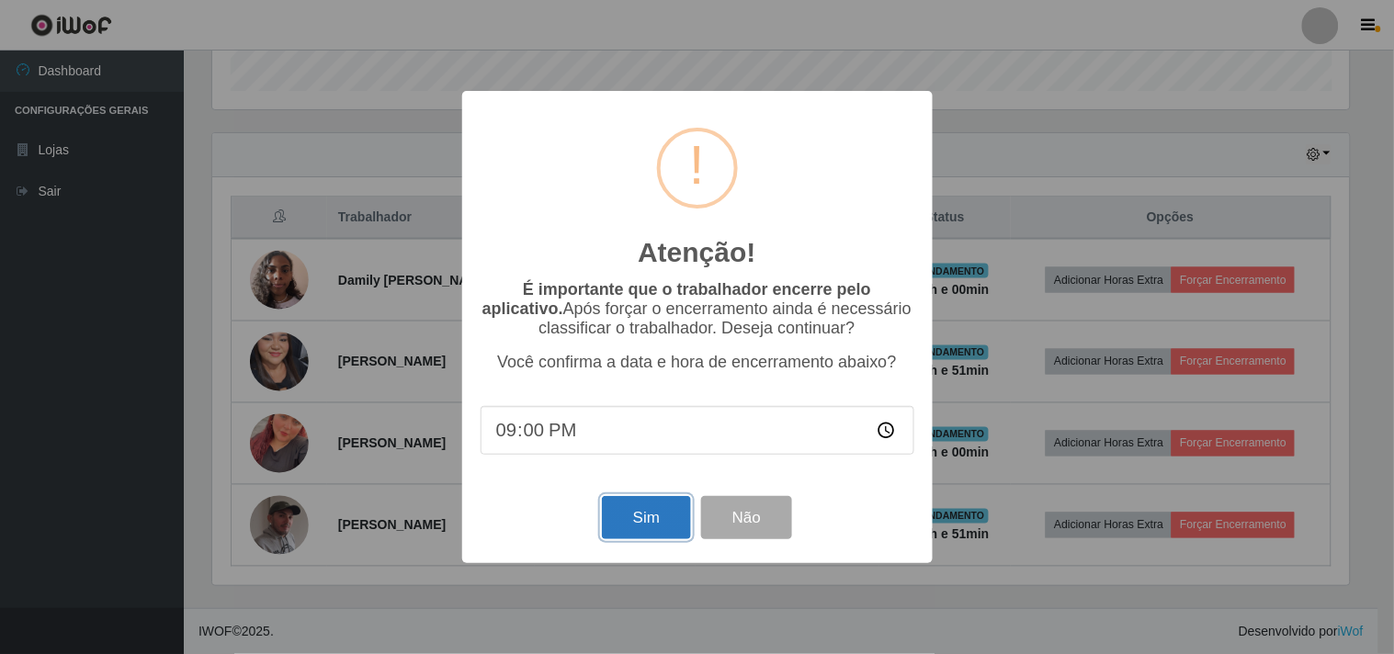
click at [653, 530] on button "Sim" at bounding box center [646, 517] width 89 height 43
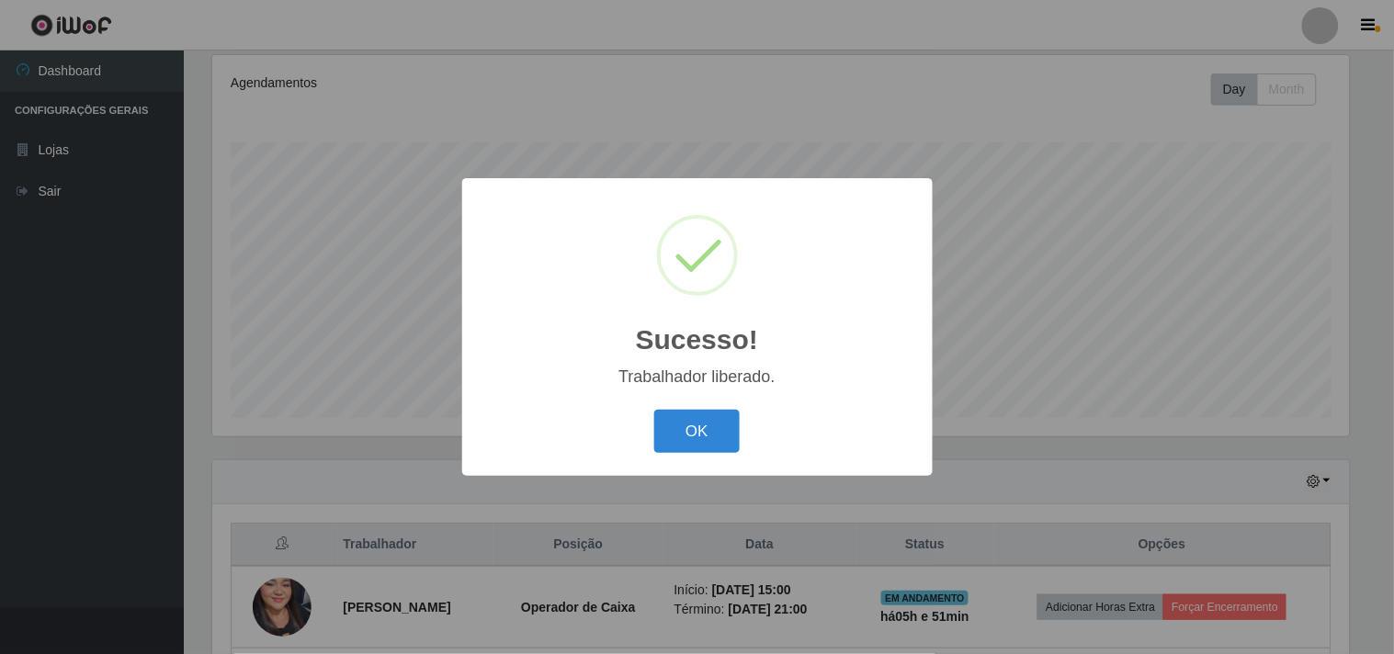
click at [706, 441] on button "OK" at bounding box center [696, 431] width 85 height 43
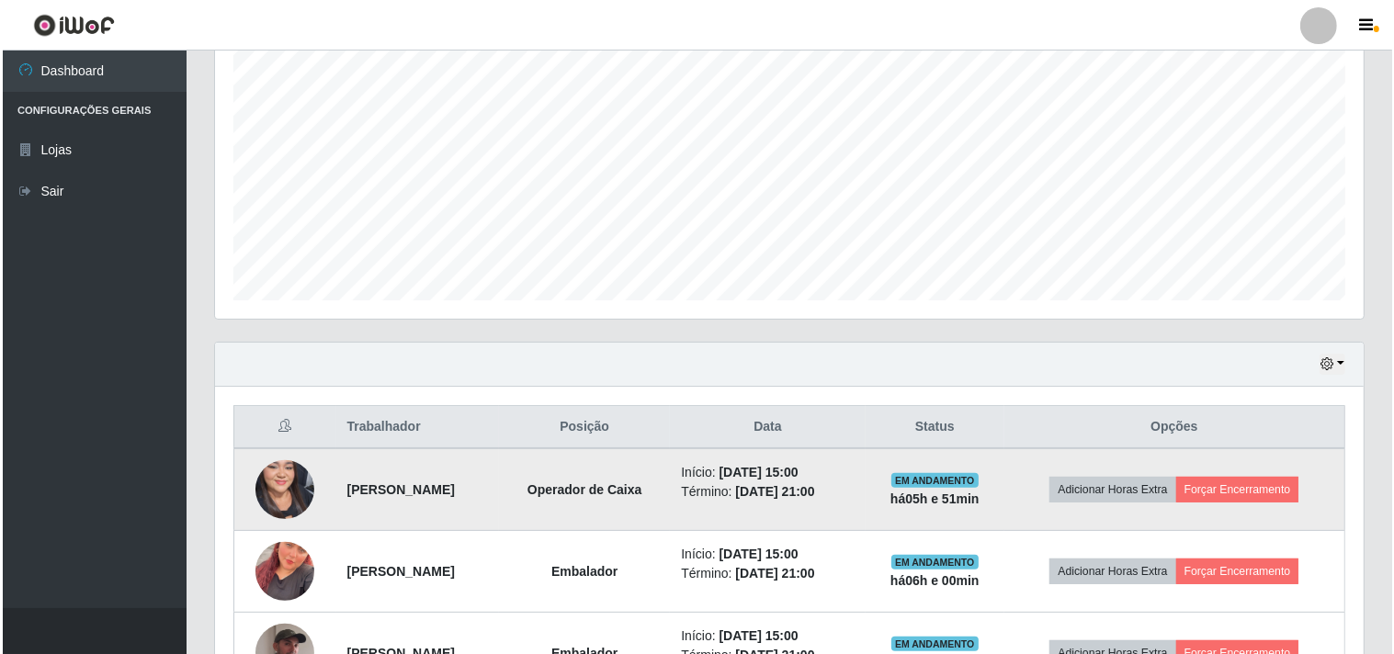
scroll to position [484, 0]
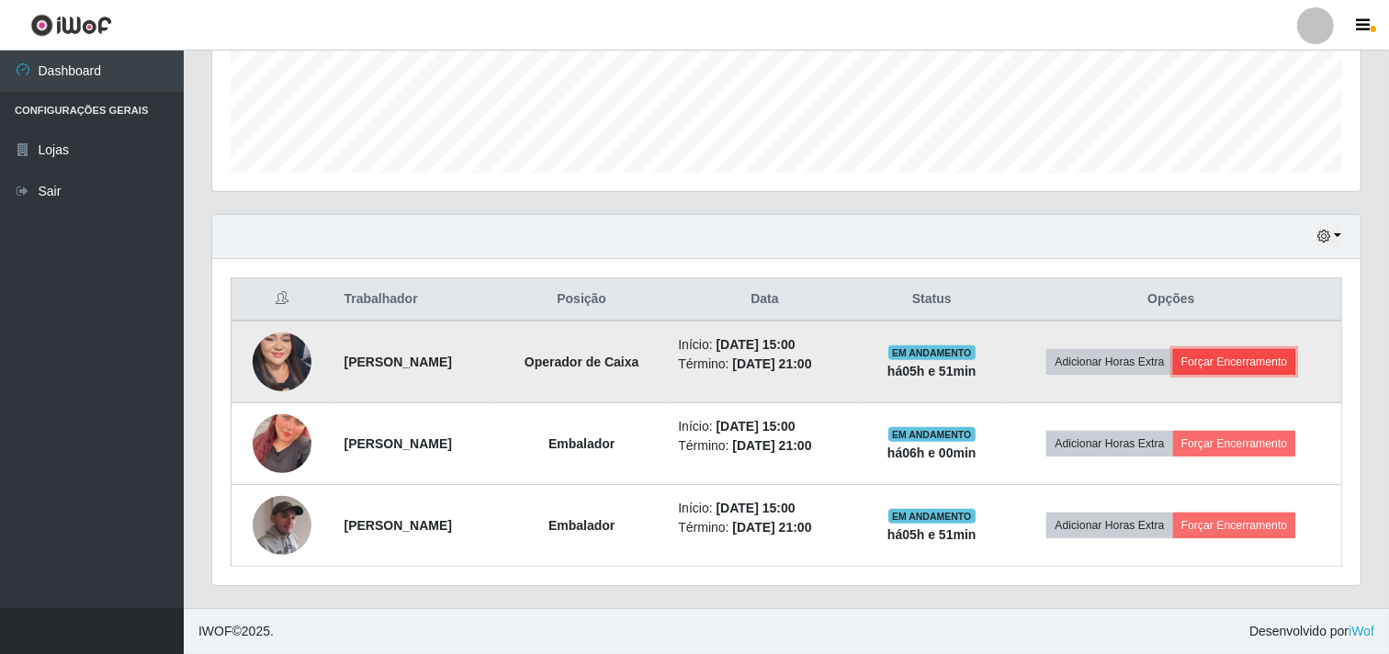
click at [1269, 353] on button "Forçar Encerramento" at bounding box center [1234, 362] width 123 height 26
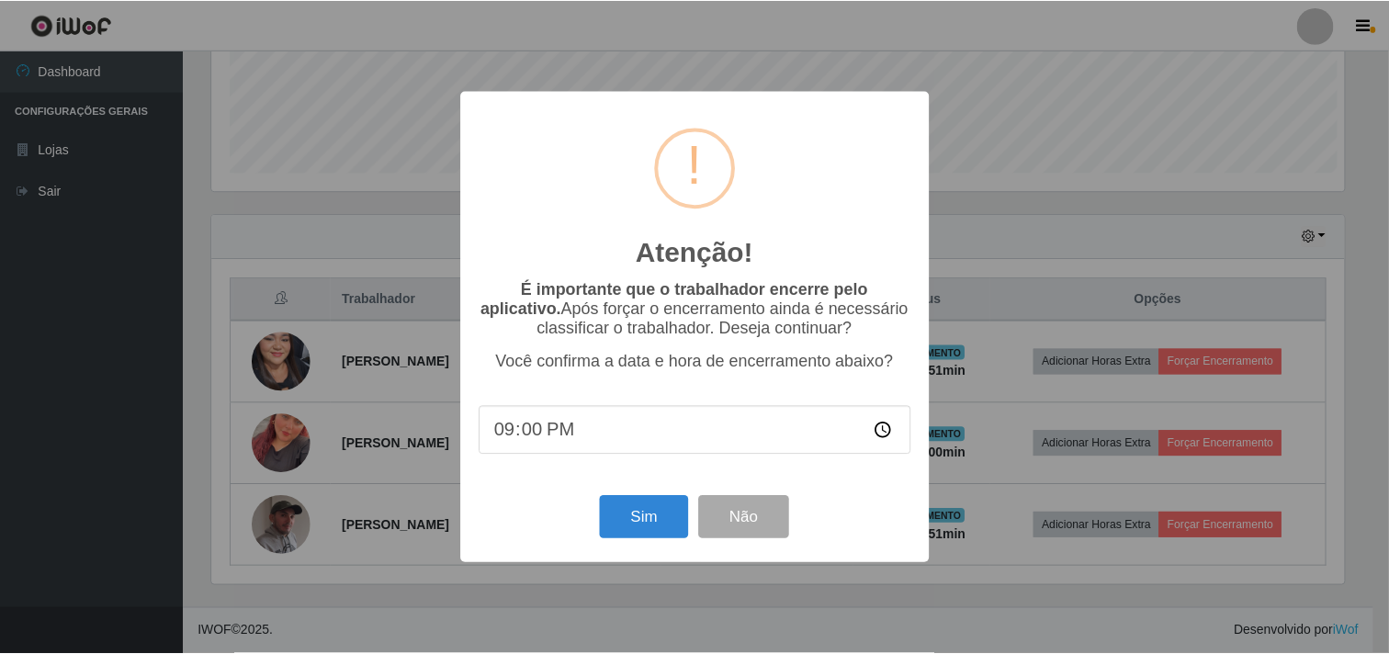
scroll to position [380, 1137]
click at [648, 534] on button "Sim" at bounding box center [646, 517] width 89 height 43
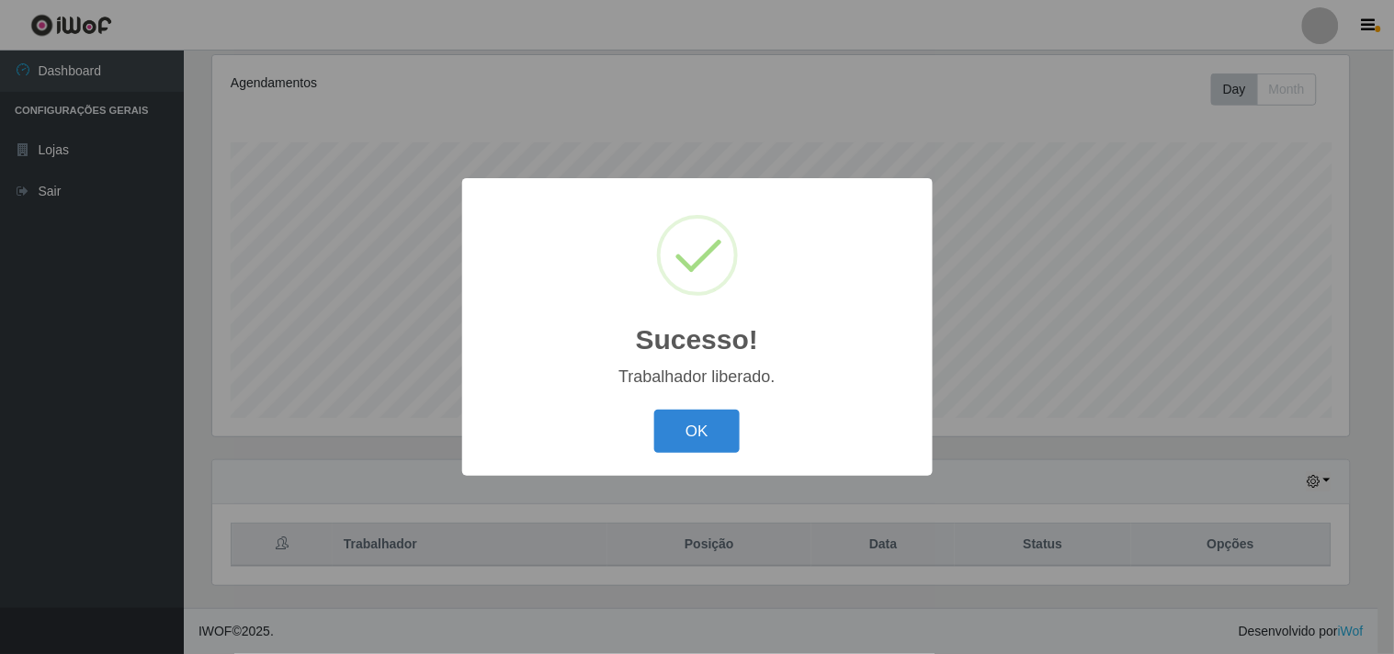
click at [714, 401] on div "Sucesso! × Trabalhador liberado. OK Cancel" at bounding box center [697, 327] width 470 height 298
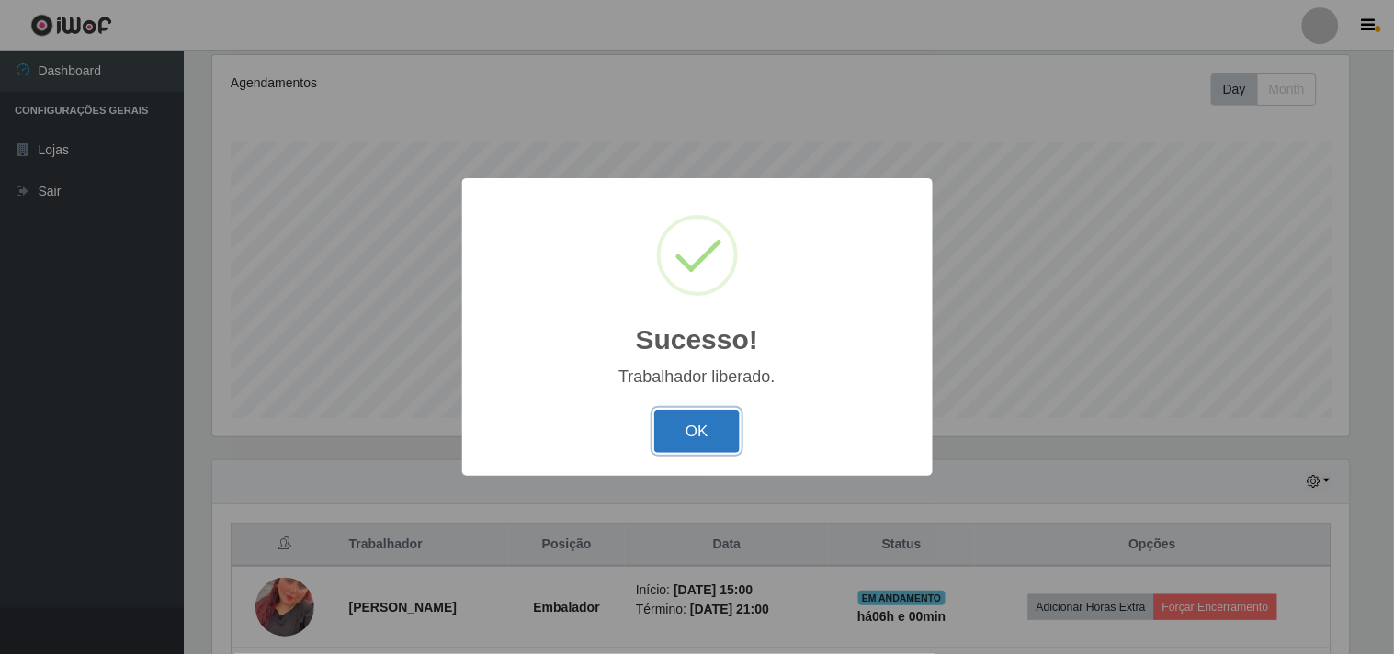
click at [699, 434] on button "OK" at bounding box center [696, 431] width 85 height 43
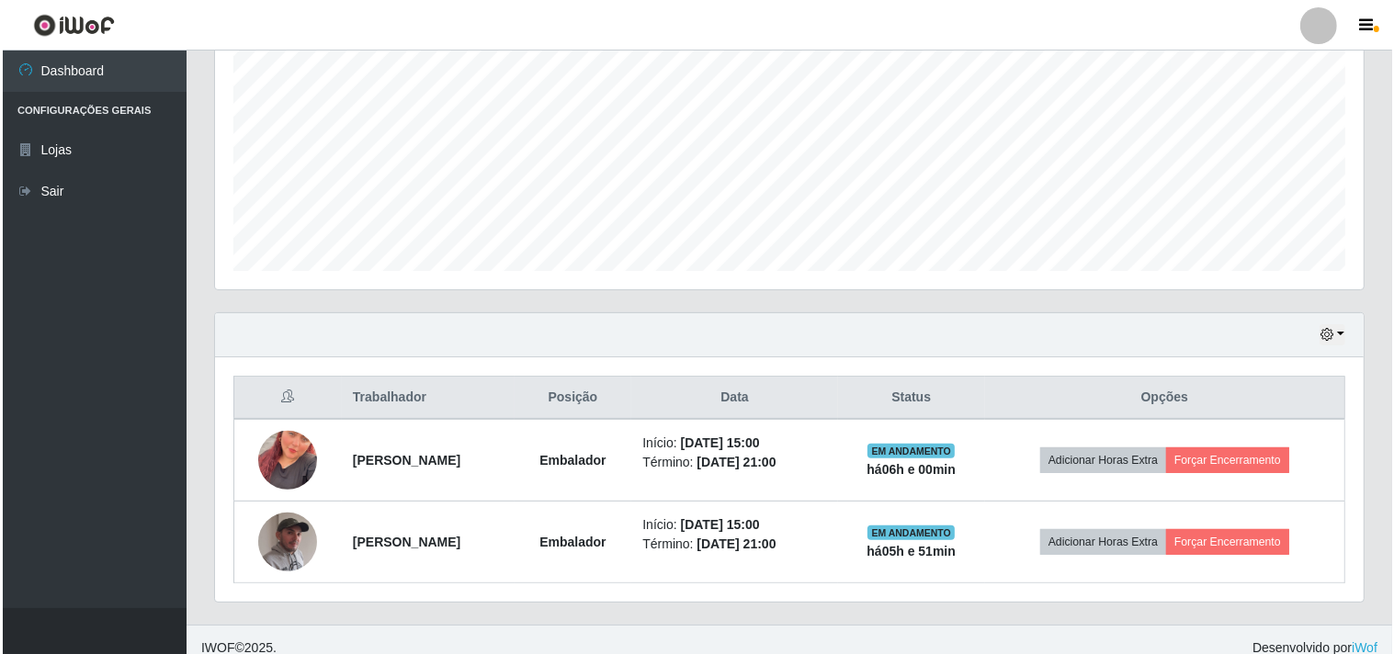
scroll to position [402, 0]
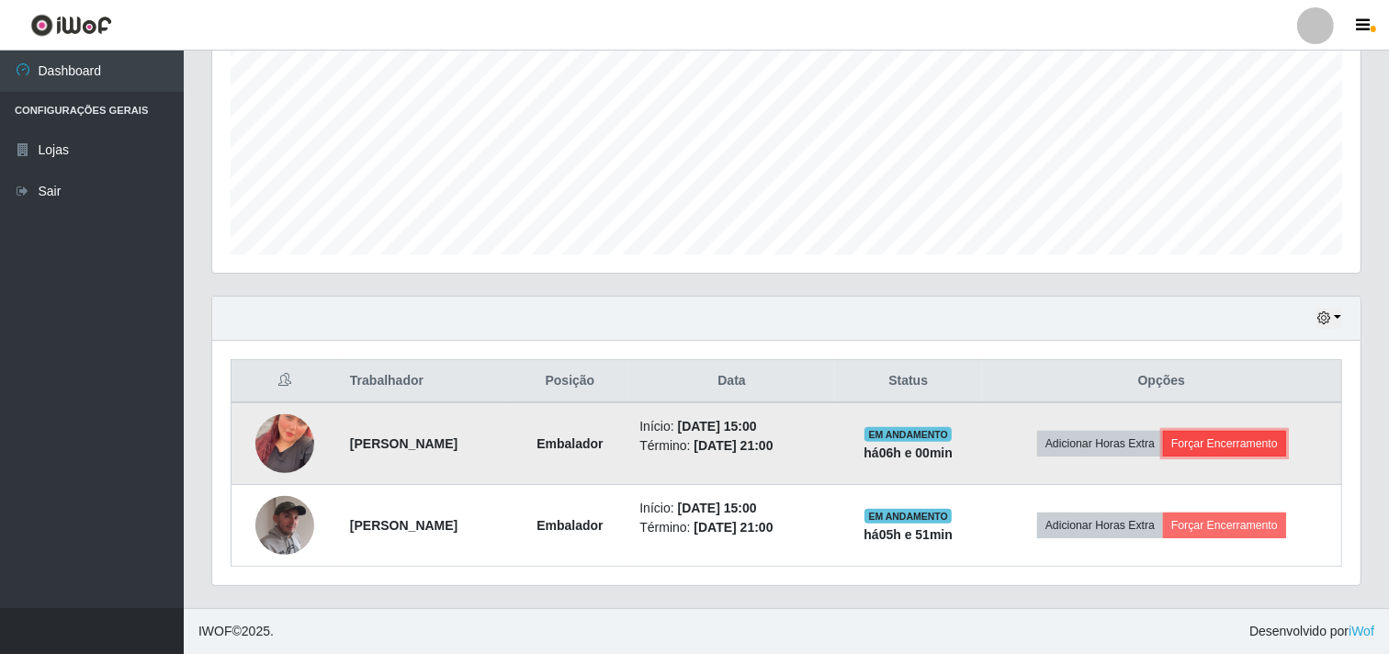
click at [1246, 444] on button "Forçar Encerramento" at bounding box center [1224, 444] width 123 height 26
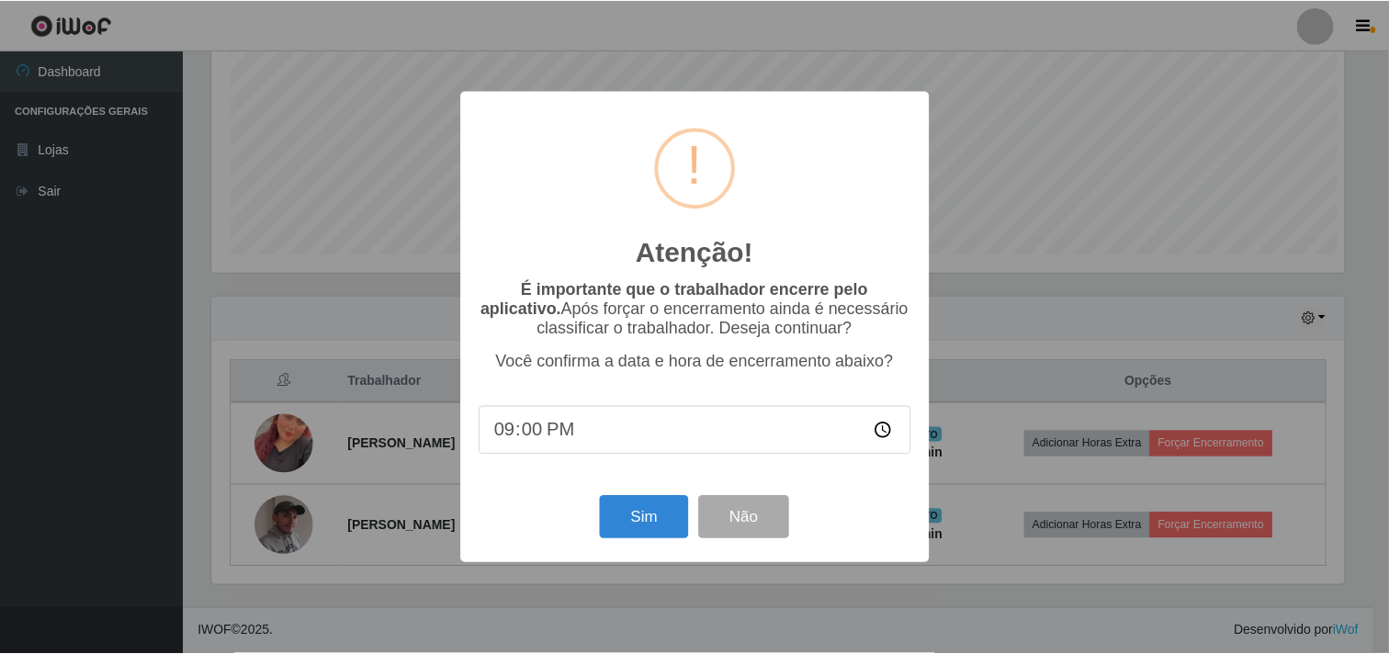
scroll to position [380, 1137]
click at [669, 515] on button "Sim" at bounding box center [646, 517] width 89 height 43
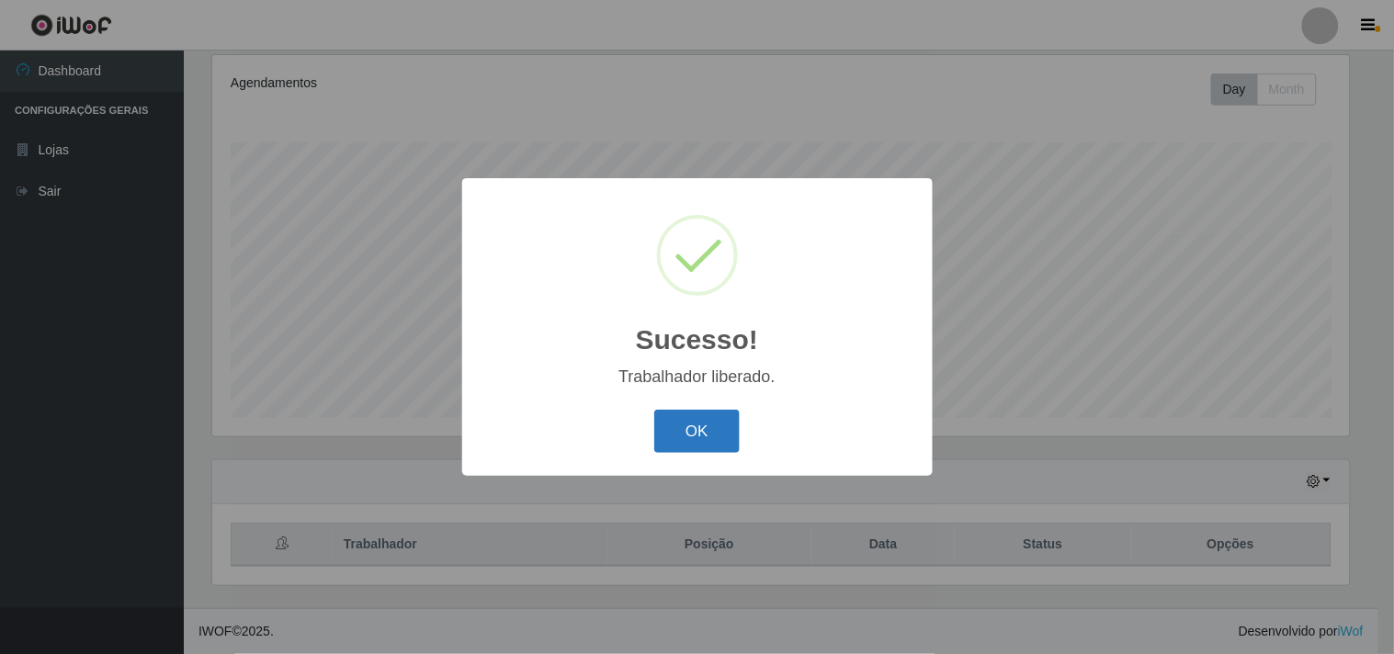
click at [710, 419] on button "OK" at bounding box center [696, 431] width 85 height 43
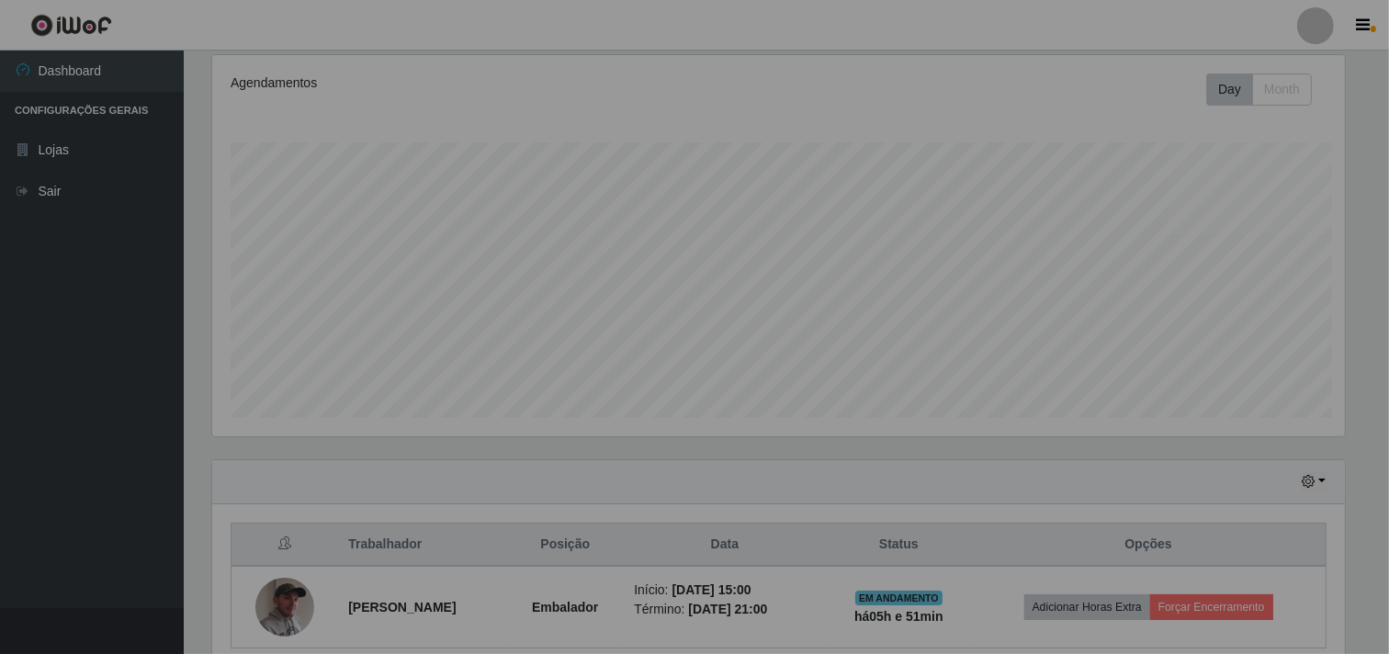
scroll to position [0, 0]
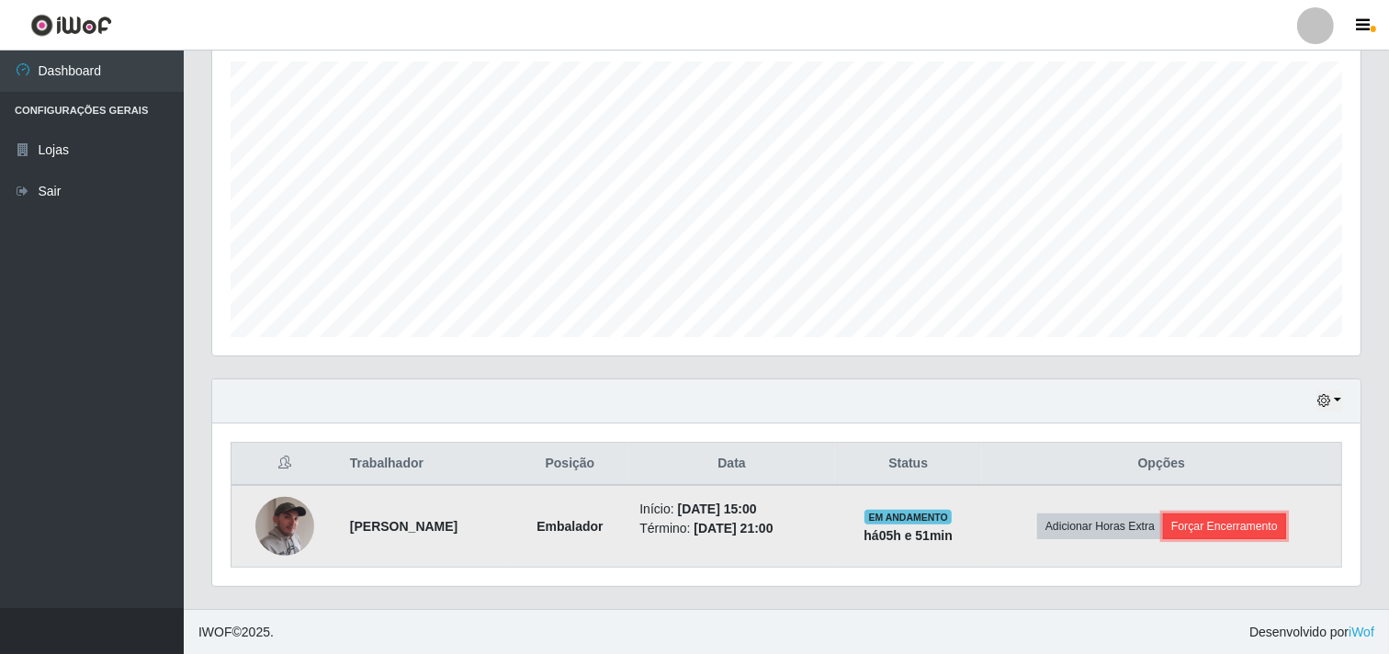
click at [1248, 517] on button "Forçar Encerramento" at bounding box center [1224, 527] width 123 height 26
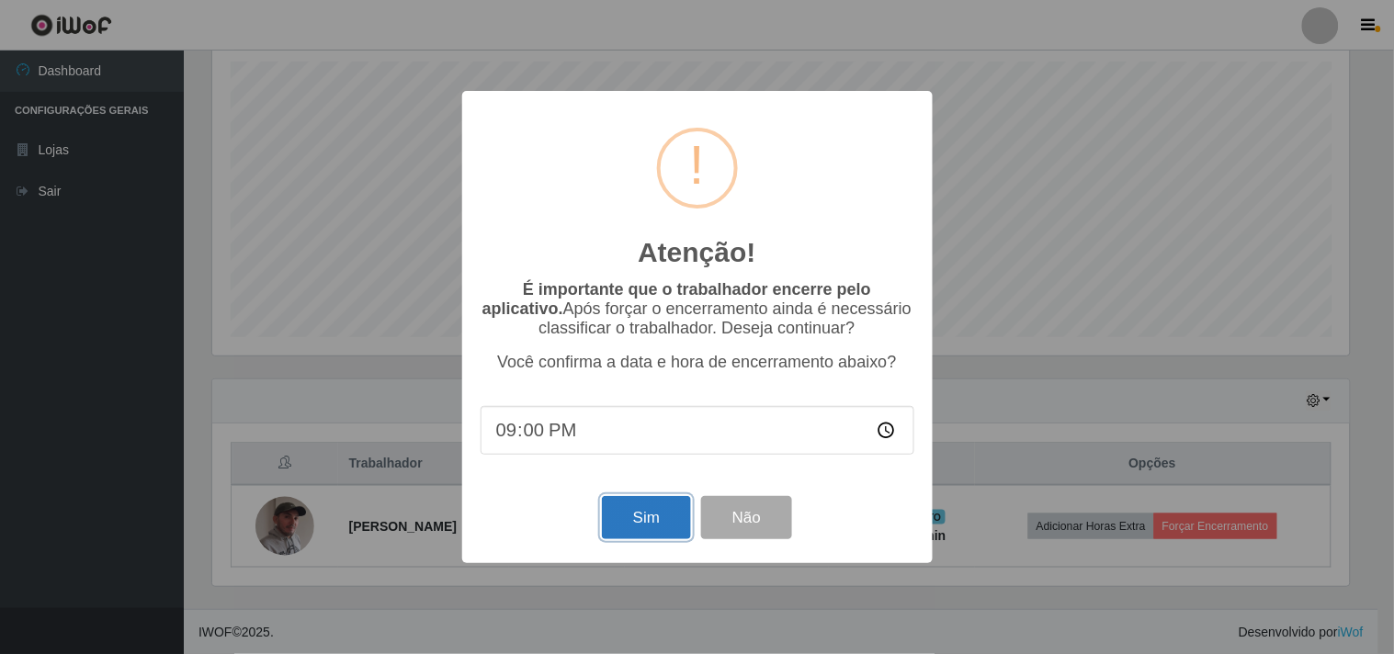
click at [669, 522] on button "Sim" at bounding box center [646, 517] width 89 height 43
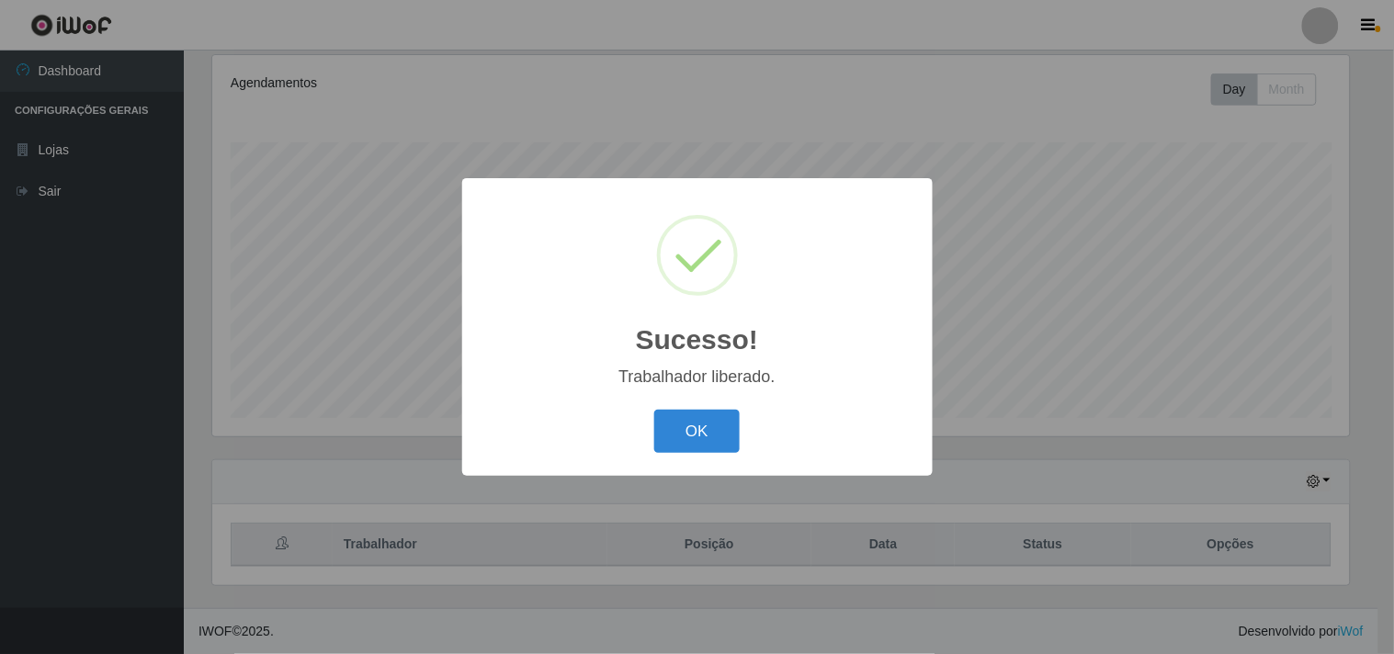
drag, startPoint x: 696, startPoint y: 443, endPoint x: 472, endPoint y: 206, distance: 326.3
click at [695, 439] on button "OK" at bounding box center [696, 431] width 85 height 43
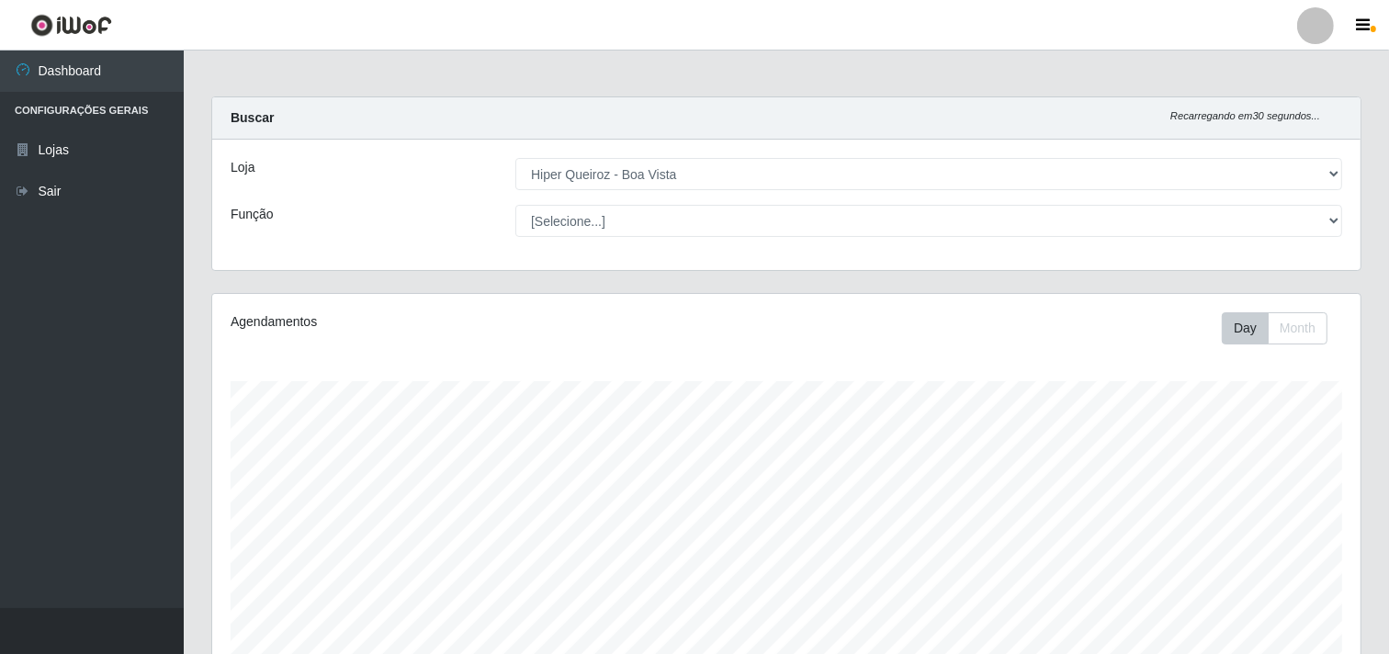
drag, startPoint x: 436, startPoint y: 160, endPoint x: 428, endPoint y: 144, distance: 17.3
click at [428, 144] on div "Loja [Selecione...] Hiper Queiroz - Boa Vista Função [Selecione...] Embalador E…" at bounding box center [786, 205] width 1149 height 130
